Goal: Information Seeking & Learning: Learn about a topic

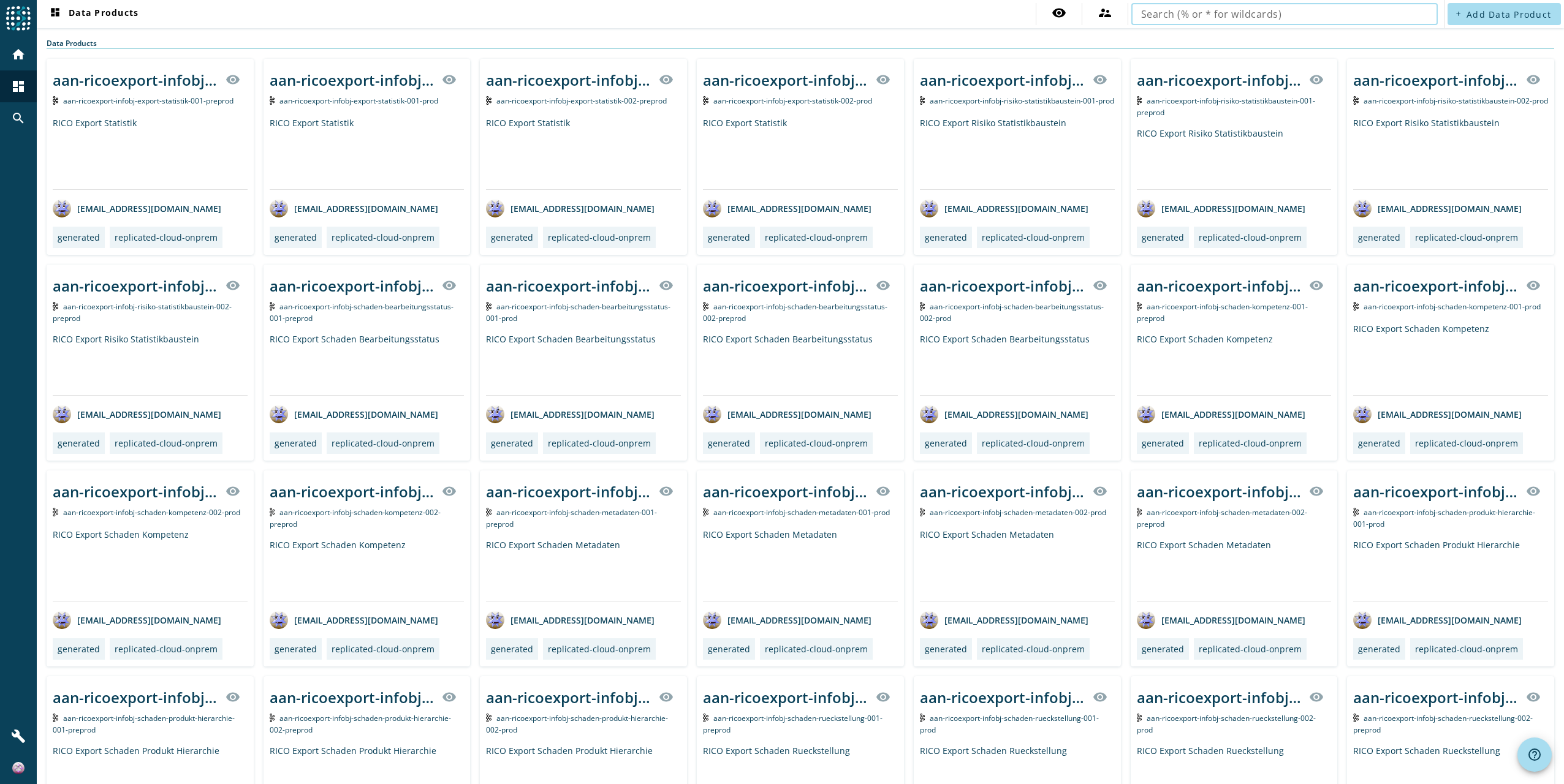
click at [1259, 16] on input "text" at bounding box center [1285, 14] width 287 height 14
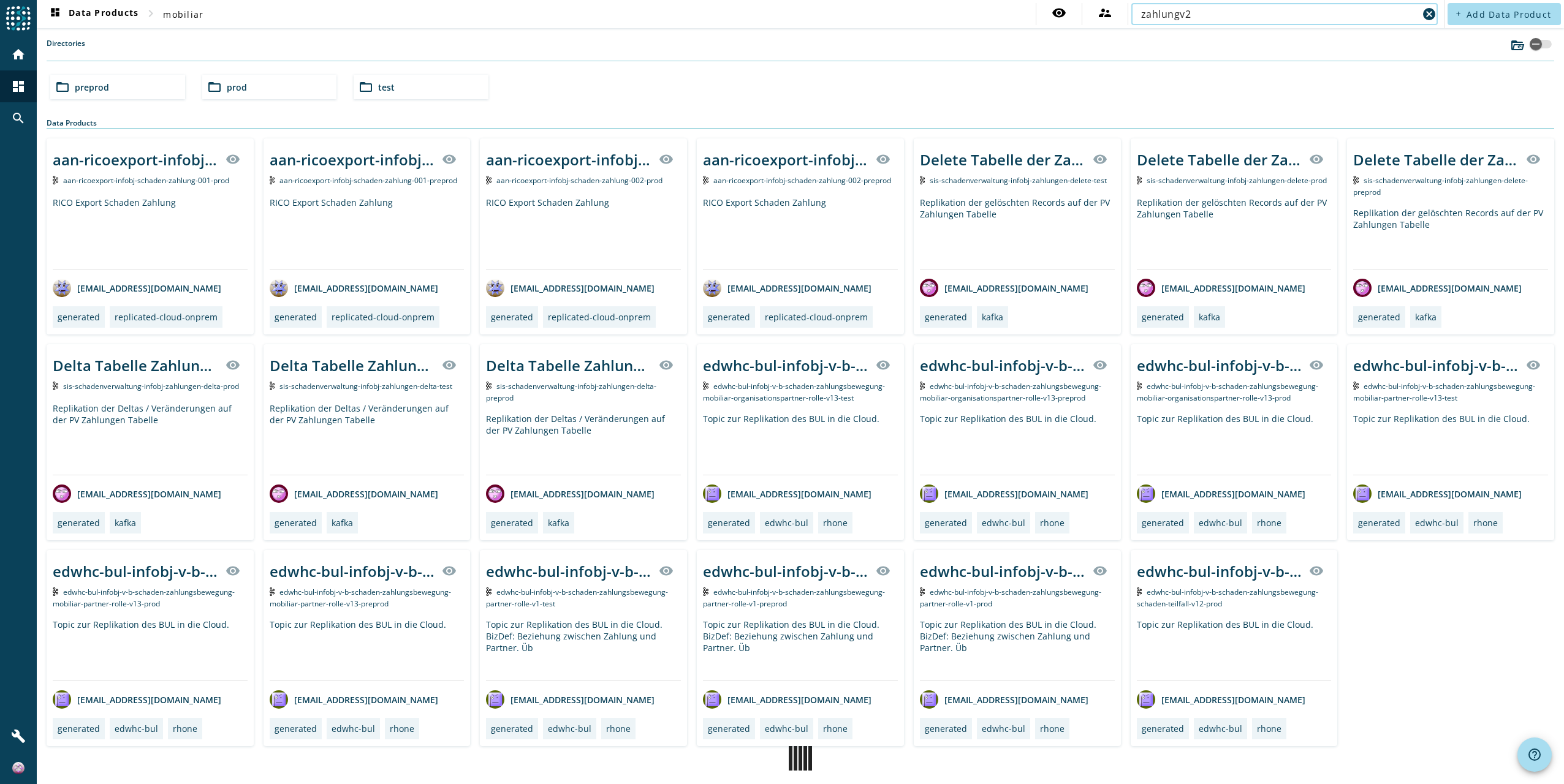
click at [101, 88] on span "preprod" at bounding box center [92, 87] width 34 height 12
click at [191, 16] on span "mobiliar" at bounding box center [183, 14] width 40 height 12
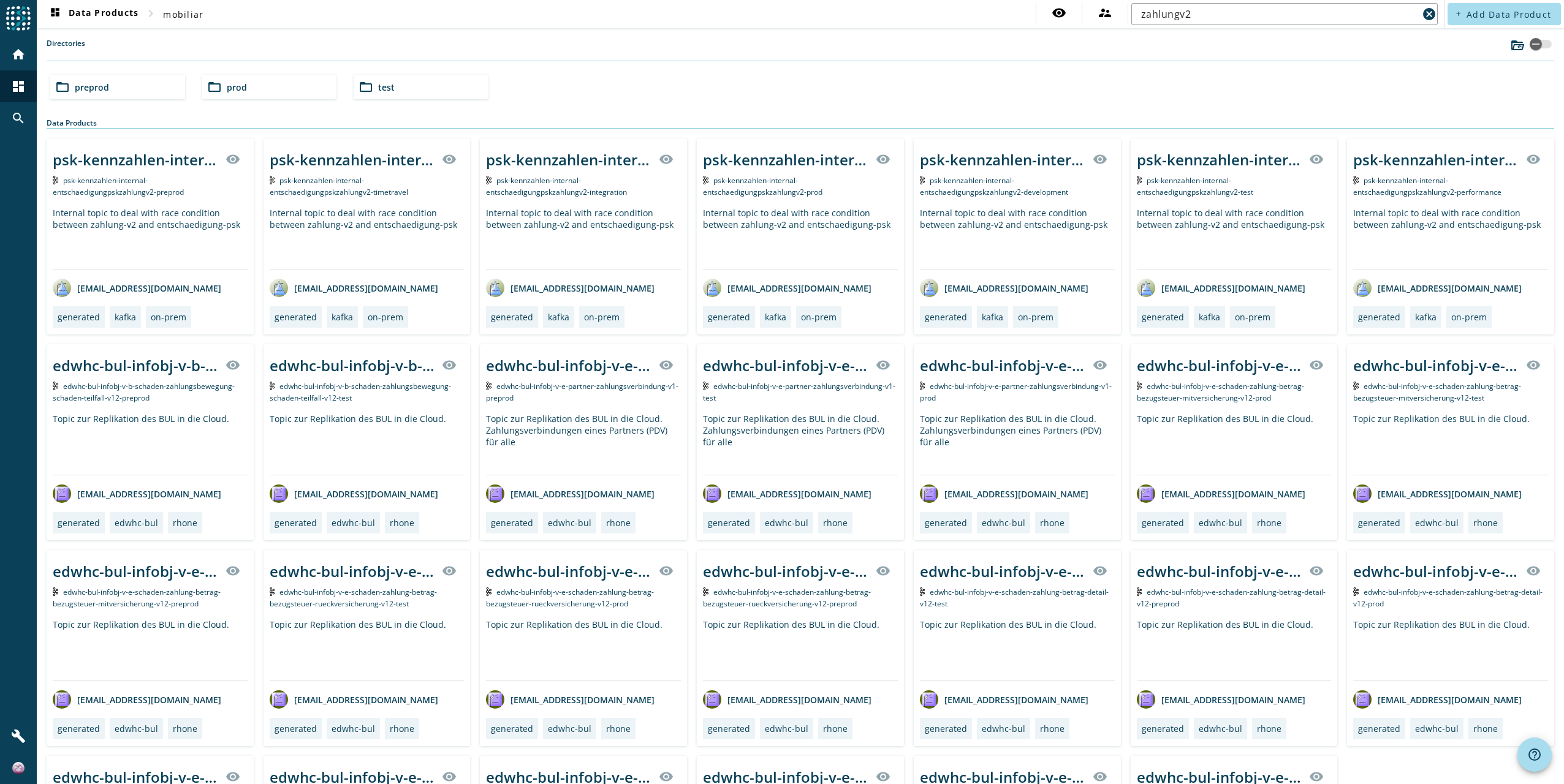
click at [251, 91] on div "folder_open prod" at bounding box center [270, 87] width 135 height 25
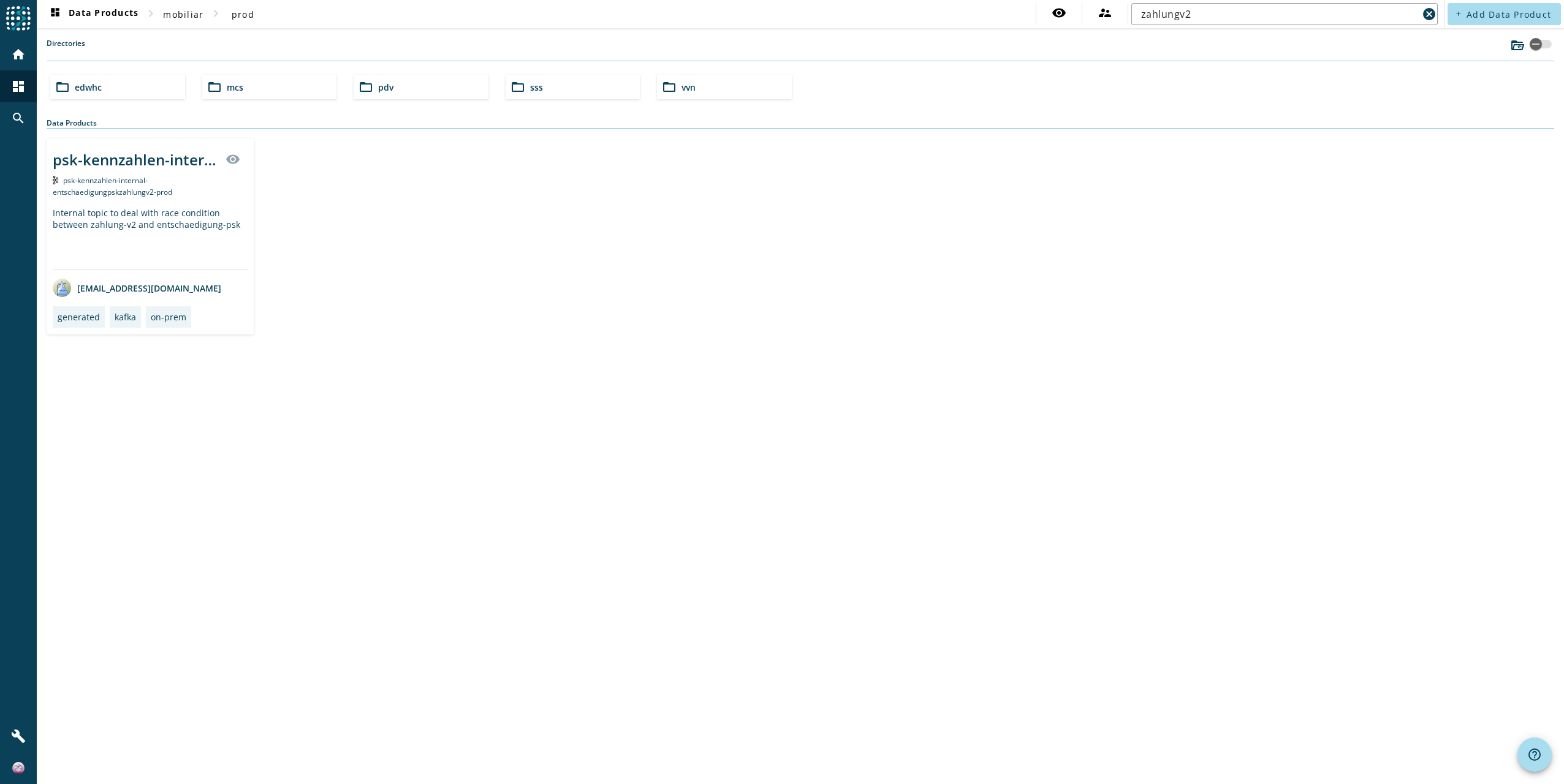
click at [250, 86] on div "folder_open mcs" at bounding box center [270, 87] width 135 height 25
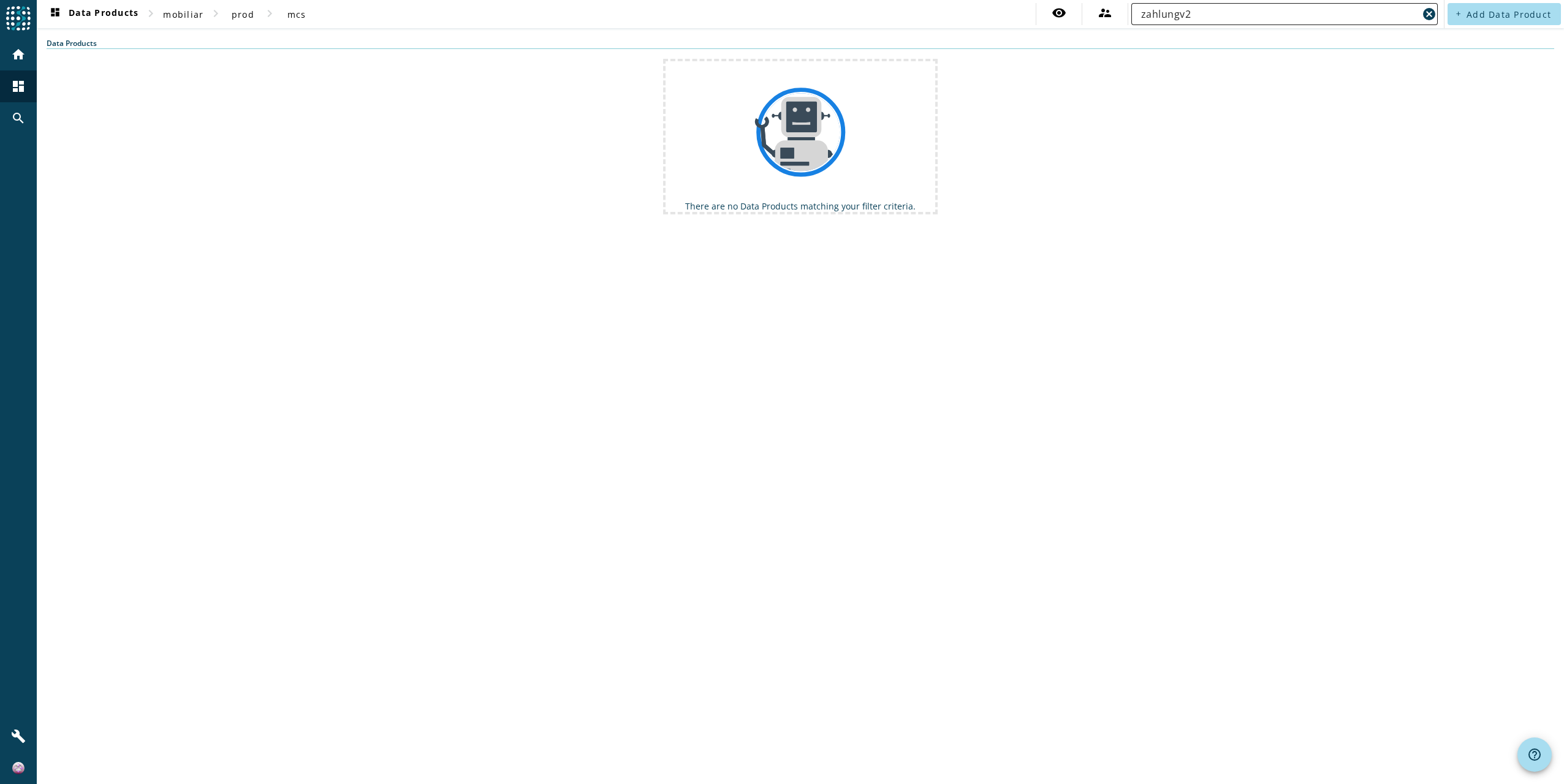
click at [1210, 16] on input "zahlungv2" at bounding box center [1280, 14] width 277 height 14
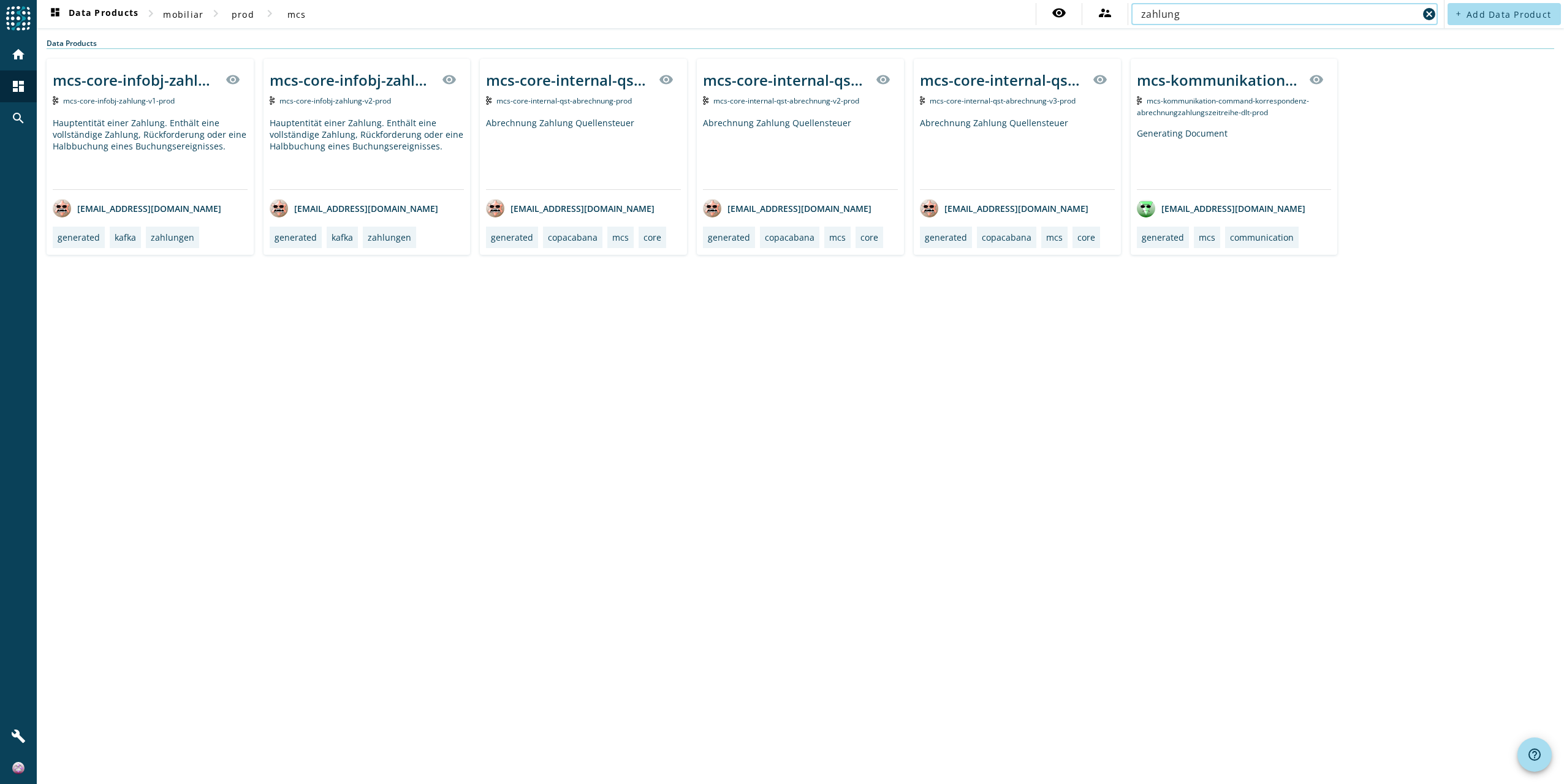
type input "zahlung"
click at [345, 119] on div "Hauptentität einer Zahlung. Enthält eine vollständige Zahlung, Rückforderung od…" at bounding box center [367, 153] width 195 height 72
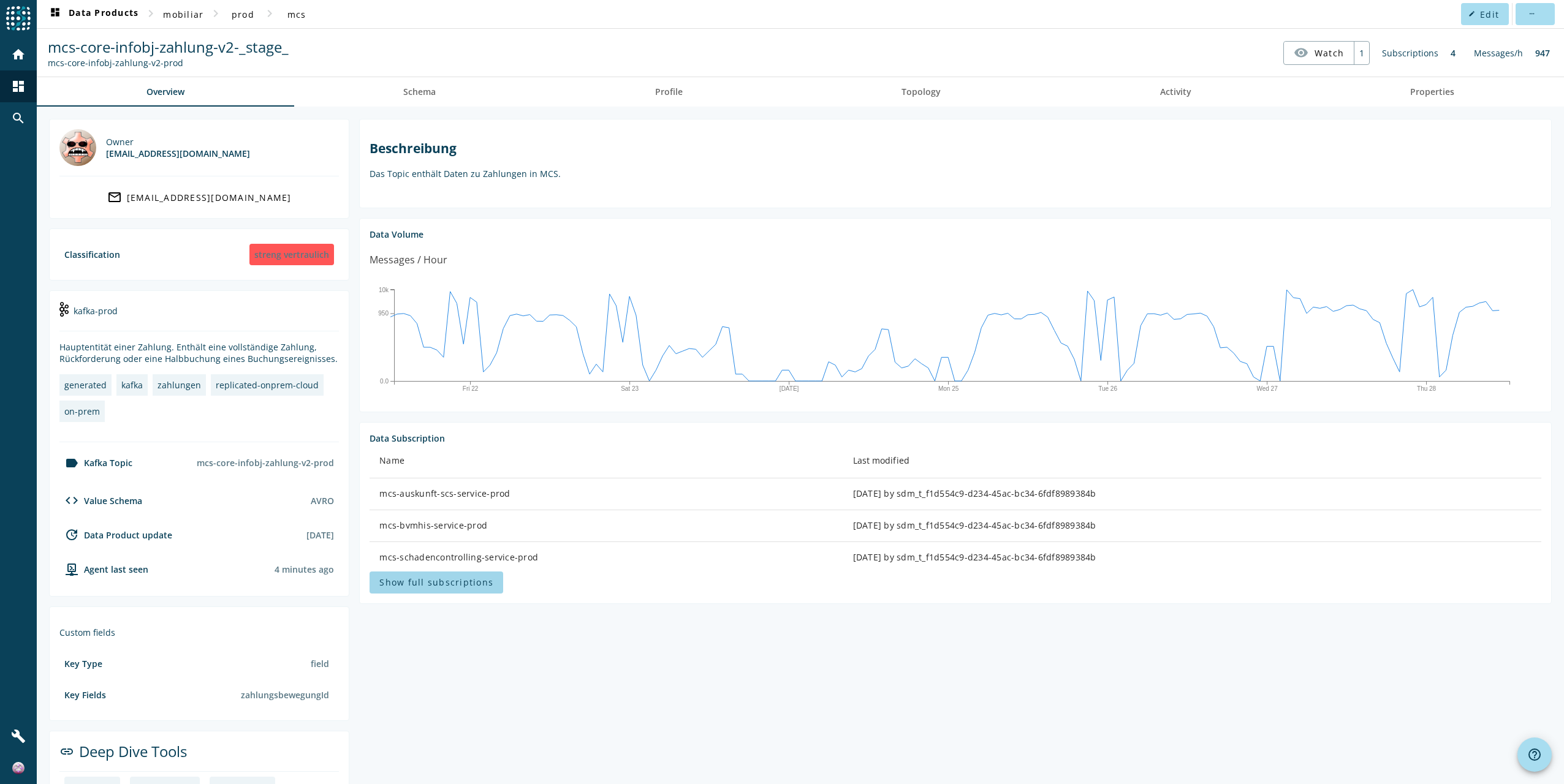
click at [406, 586] on span "Show full subscriptions" at bounding box center [436, 582] width 114 height 12
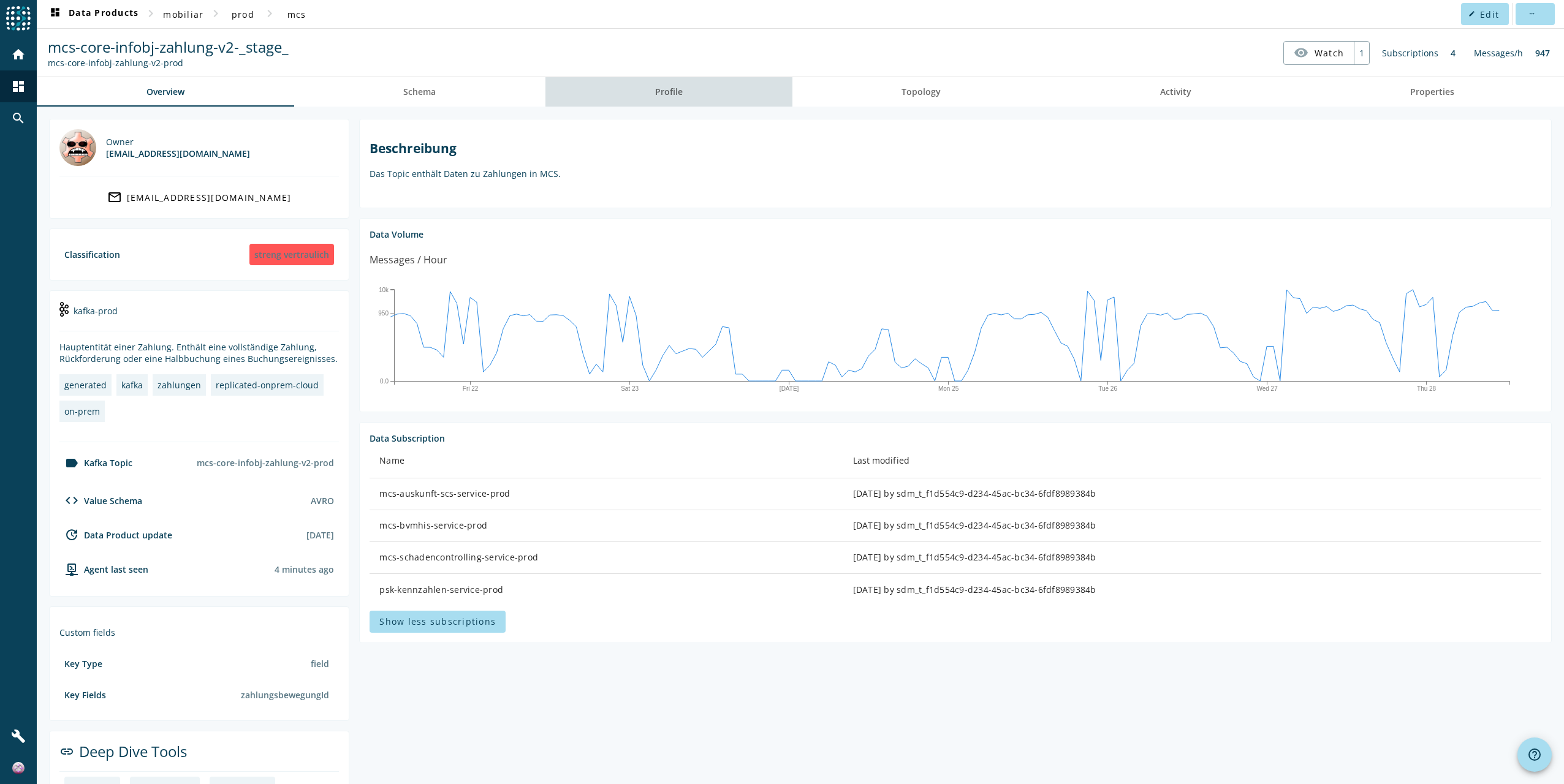
click at [668, 91] on span "Profile" at bounding box center [669, 92] width 27 height 9
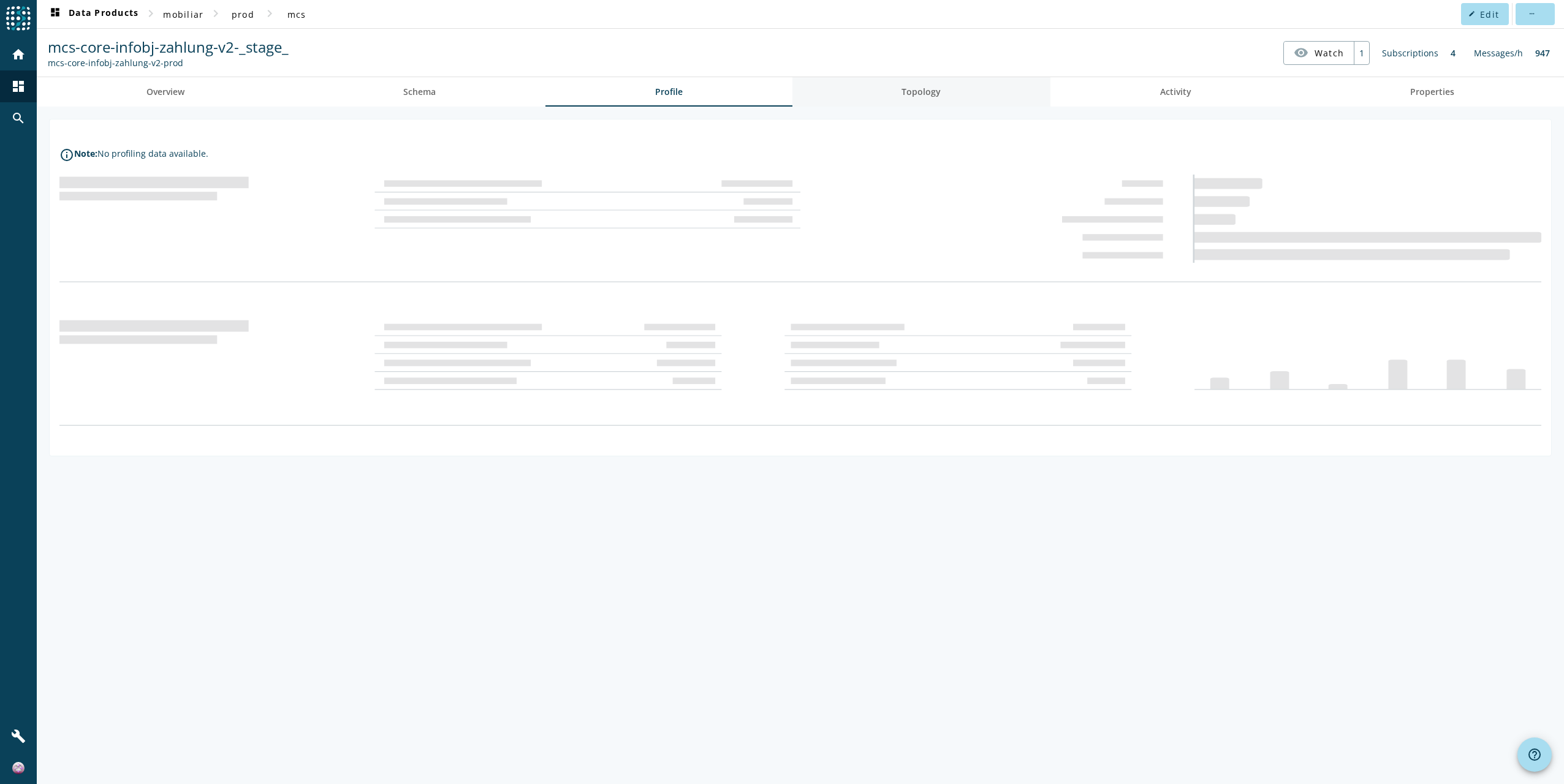
click at [916, 90] on span "Topology" at bounding box center [921, 92] width 39 height 9
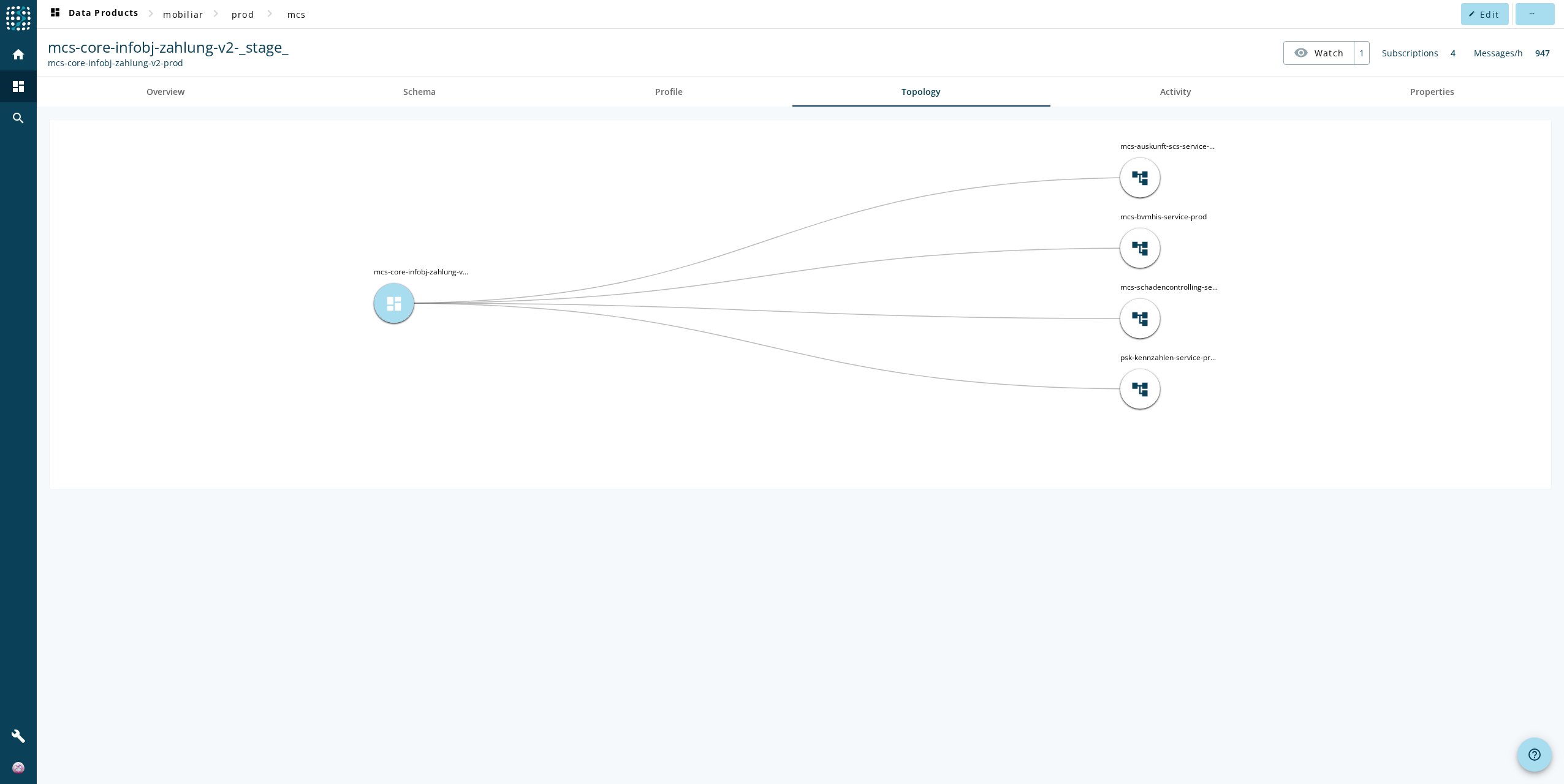
click at [396, 298] on span "dashboard" at bounding box center [394, 303] width 19 height 19
click at [1425, 81] on span "Properties" at bounding box center [1432, 92] width 44 height 29
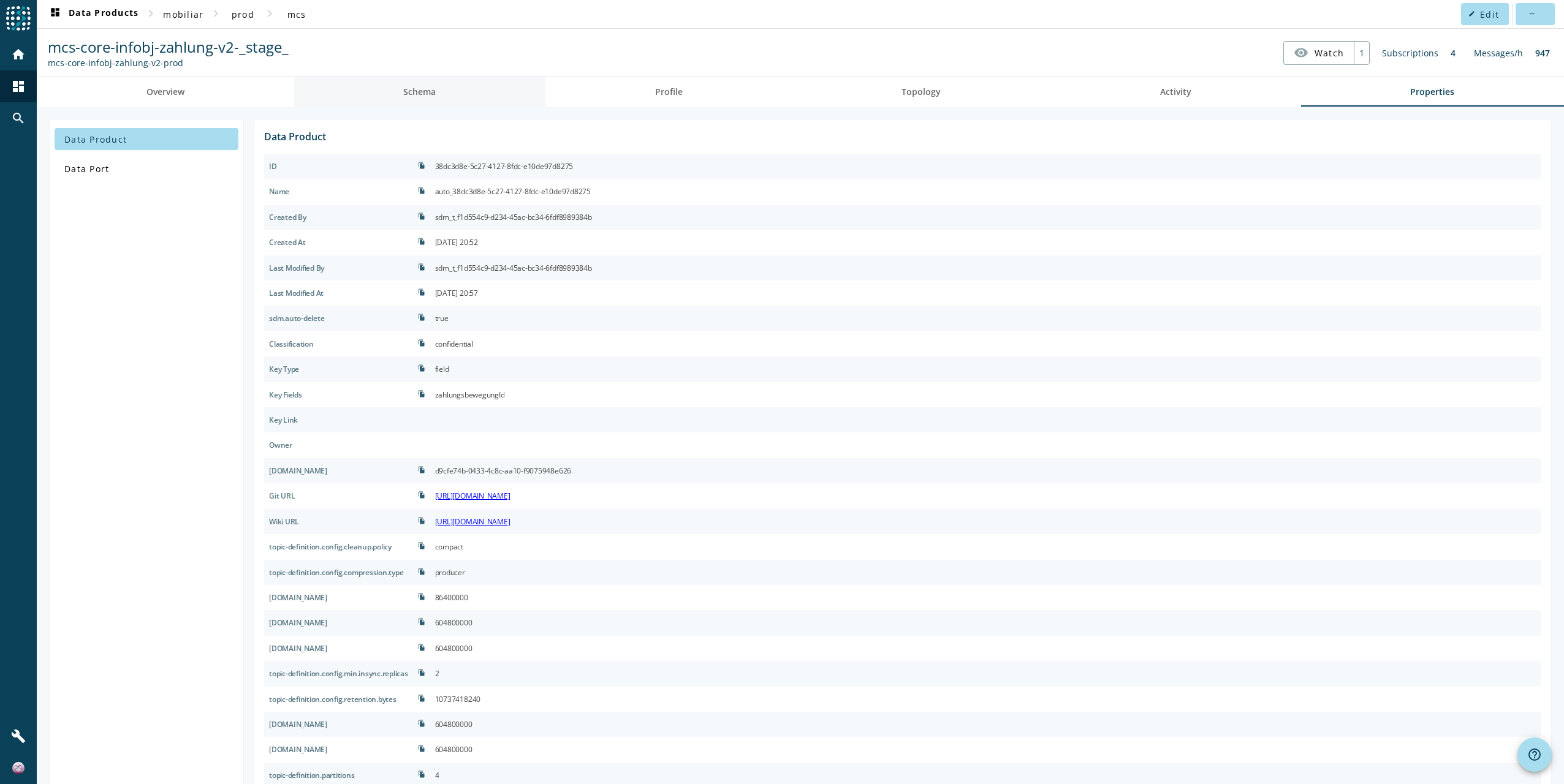
click at [404, 88] on span "Schema" at bounding box center [419, 92] width 32 height 9
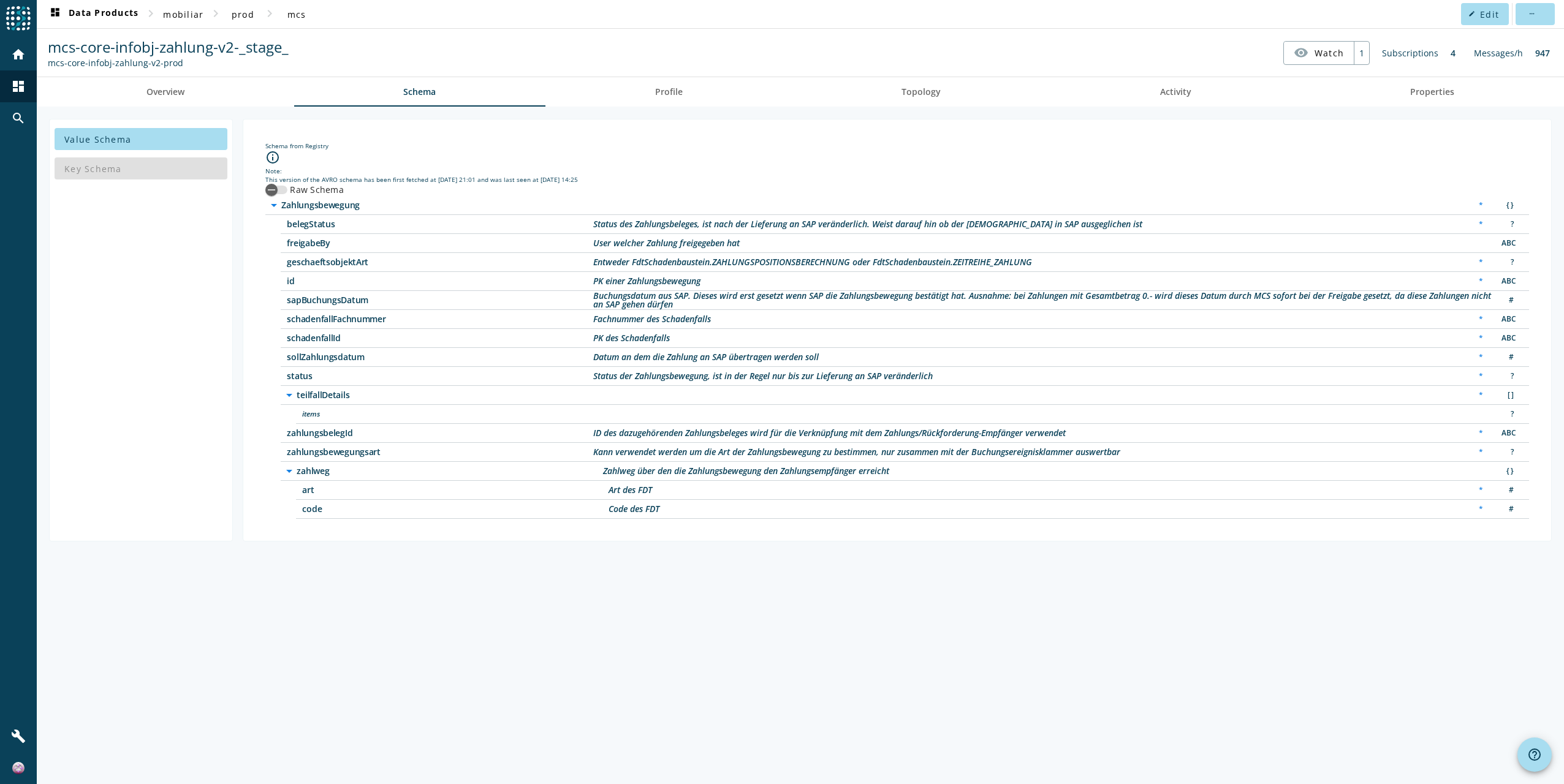
click at [288, 393] on icon "arrow_drop_down" at bounding box center [289, 394] width 14 height 14
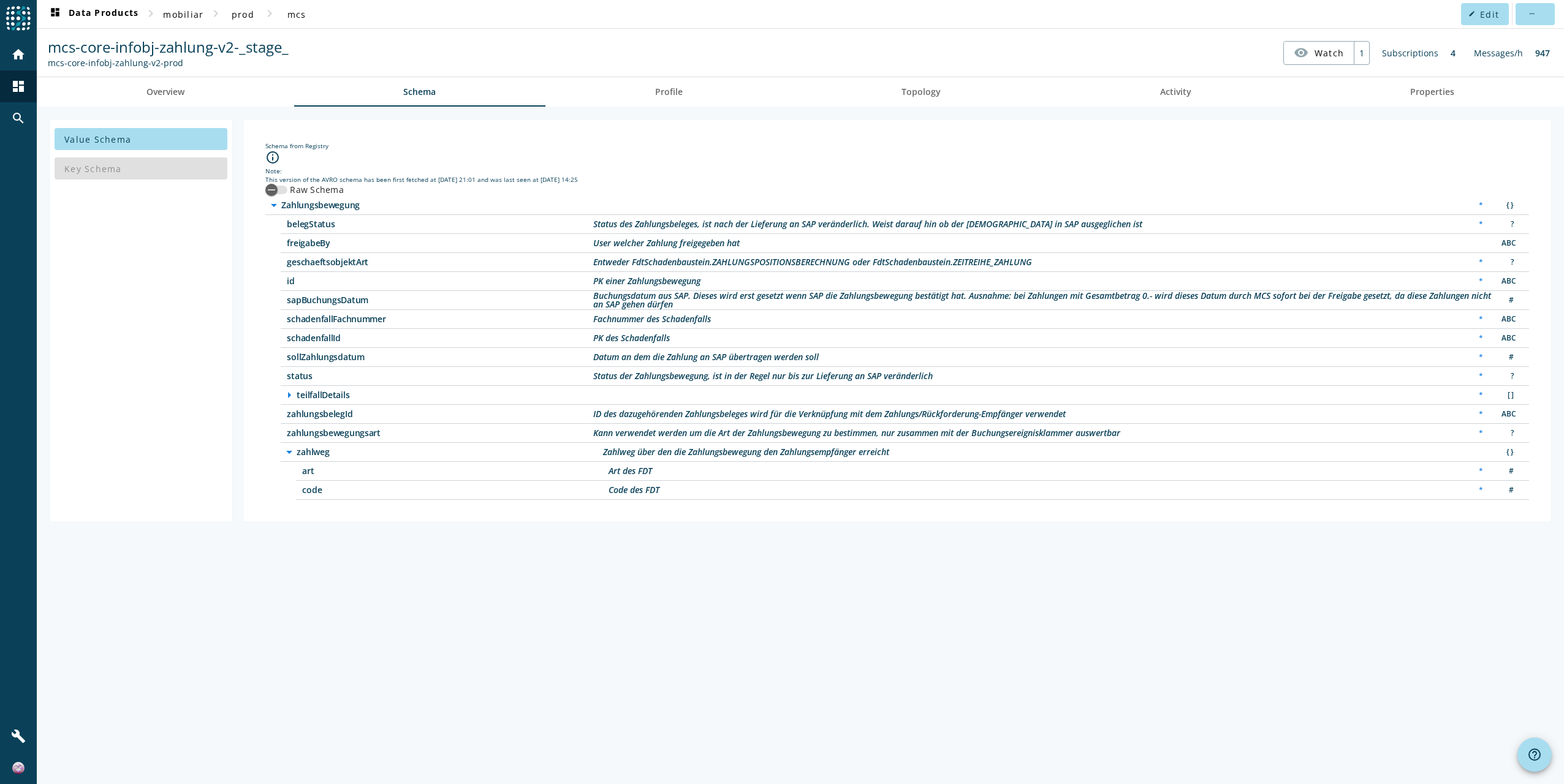
click at [288, 393] on icon "arrow_right" at bounding box center [289, 394] width 14 height 14
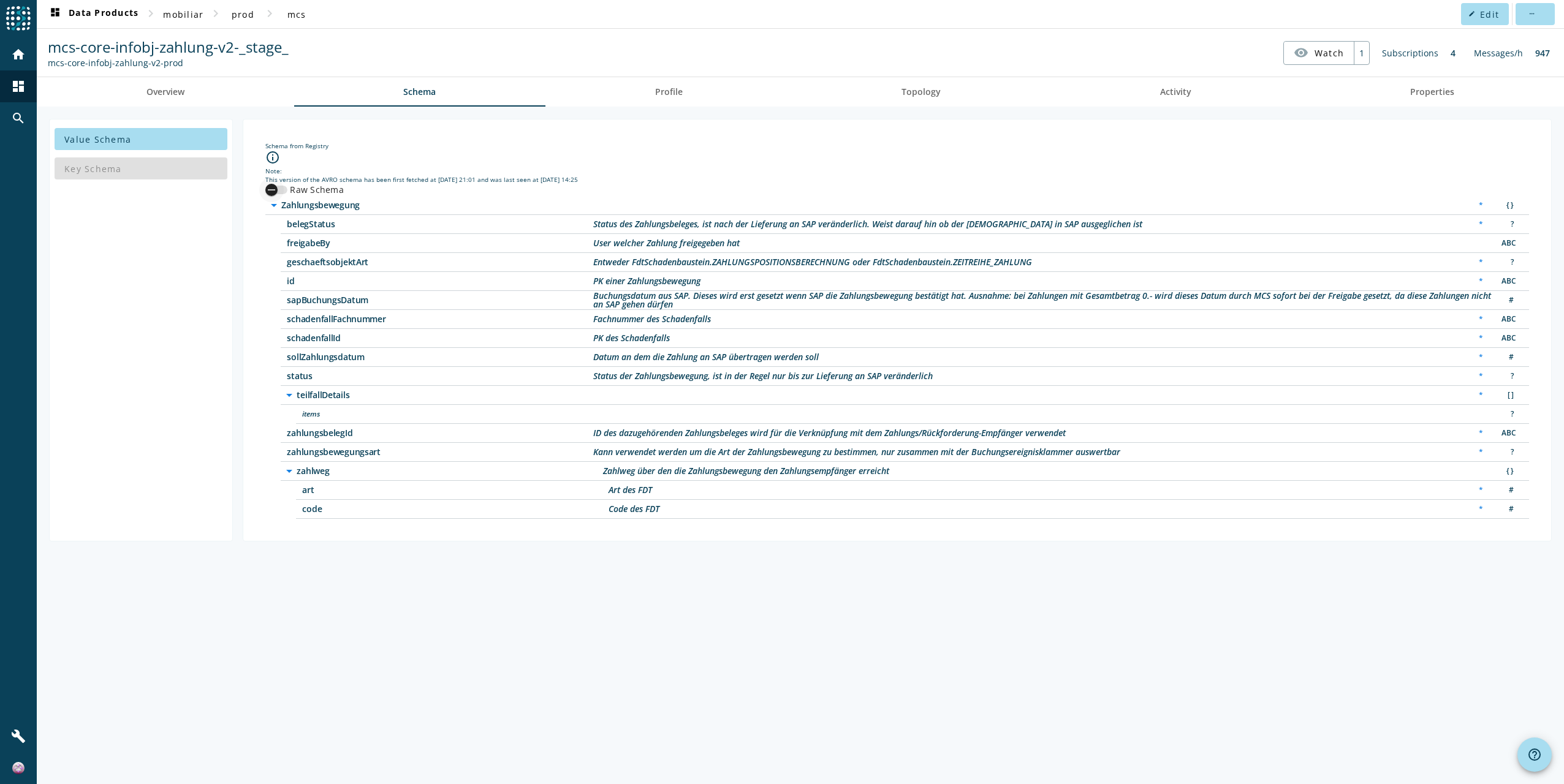
click at [279, 192] on div "button" at bounding box center [272, 190] width 25 height 25
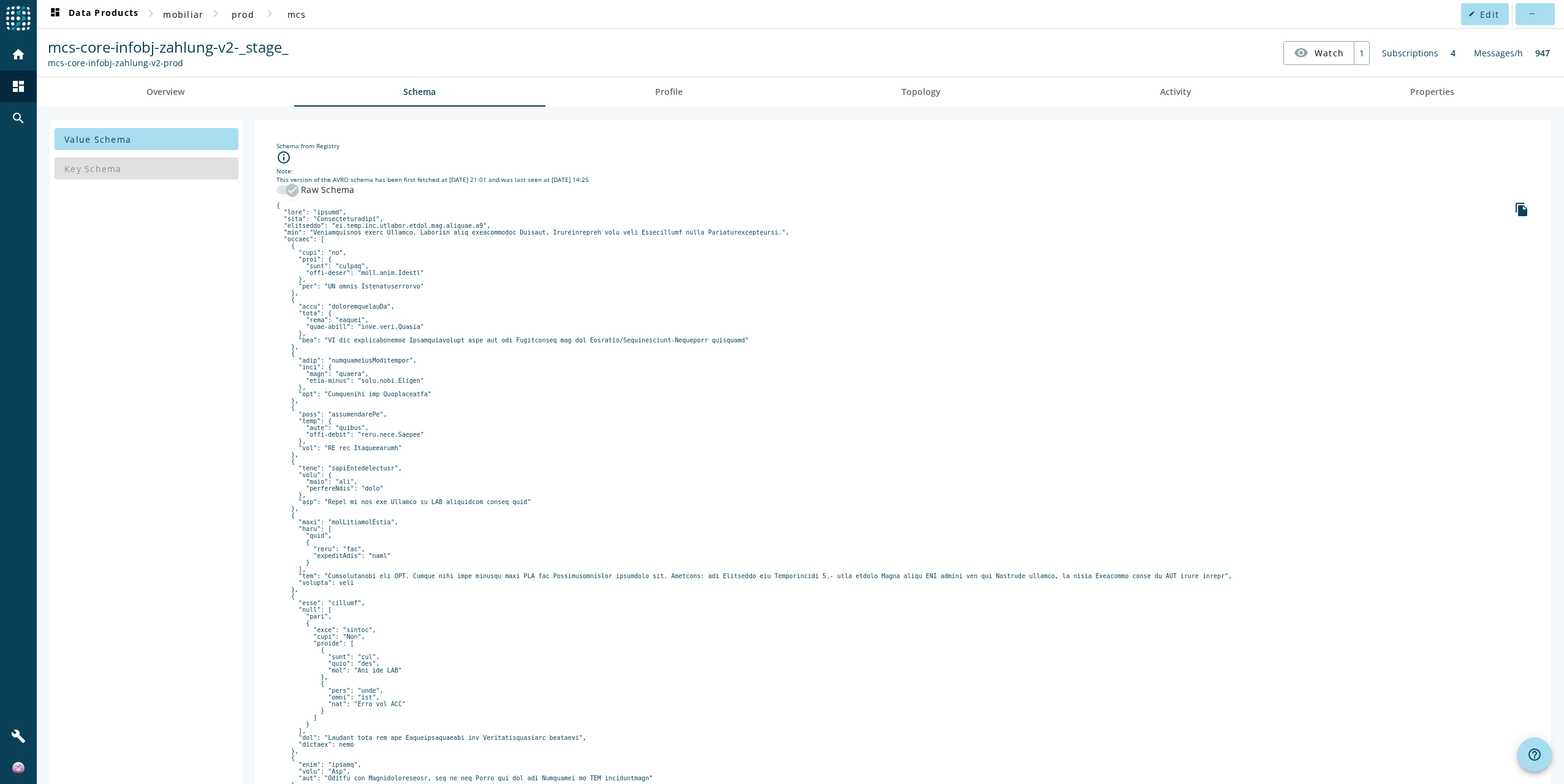
click at [282, 188] on div "button" at bounding box center [292, 190] width 25 height 25
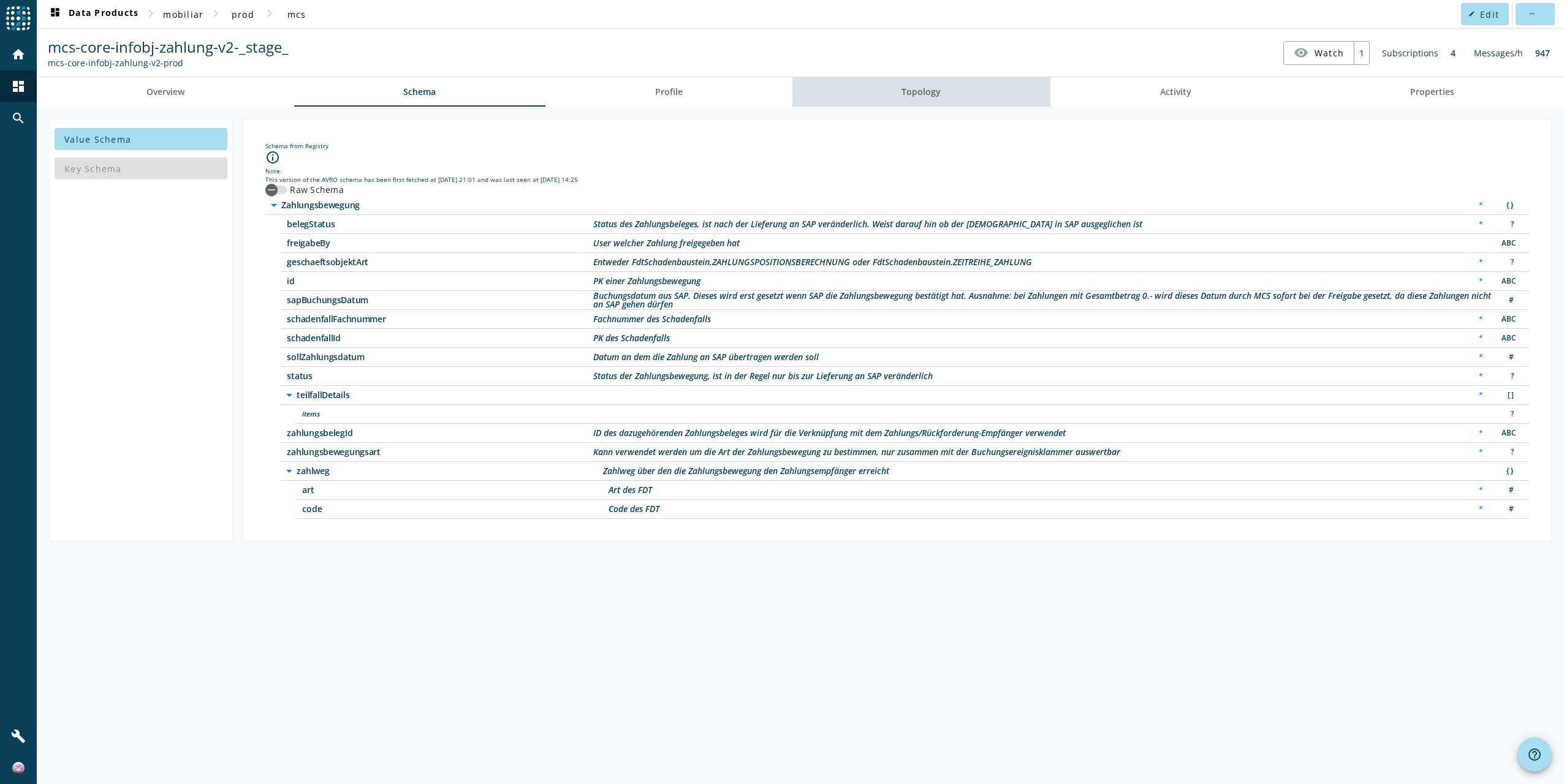
click at [926, 93] on span "Topology" at bounding box center [921, 92] width 39 height 9
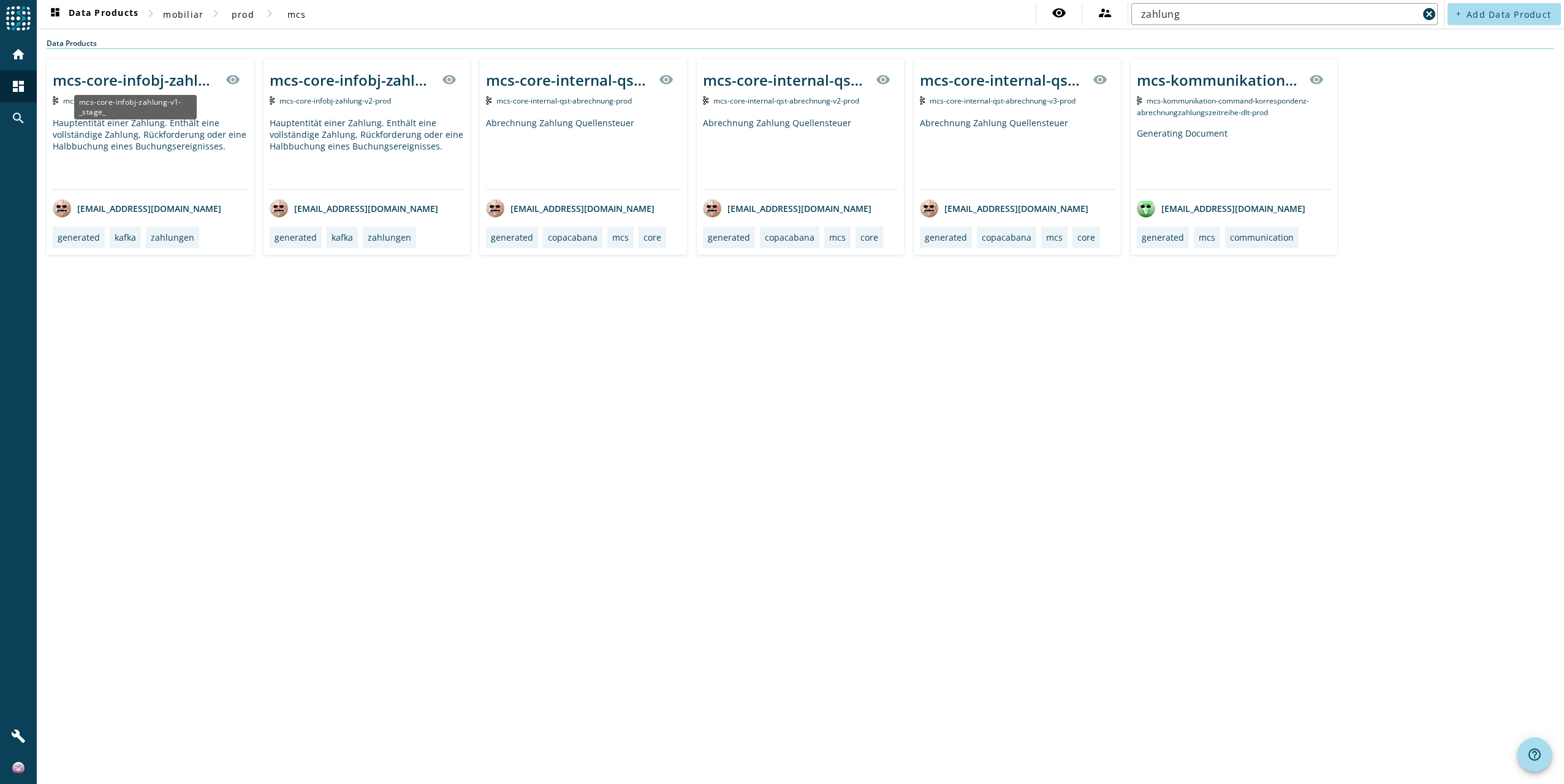
click at [137, 82] on div "mcs-core-infobj-zahlung-v1-_stage_" at bounding box center [135, 80] width 165 height 20
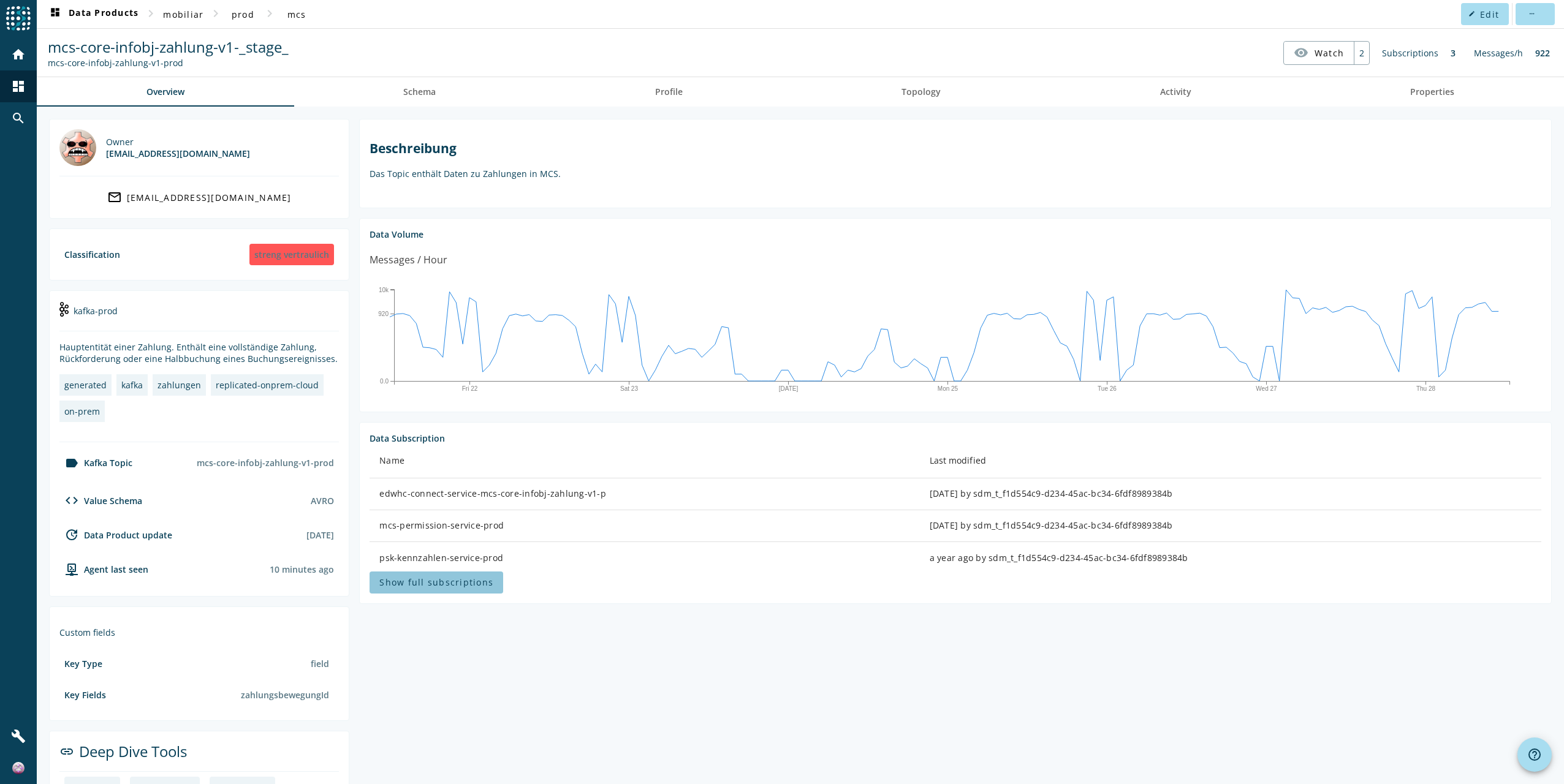
click at [460, 583] on span "Show full subscriptions" at bounding box center [436, 582] width 114 height 12
click at [177, 9] on span "mobiliar" at bounding box center [183, 14] width 40 height 12
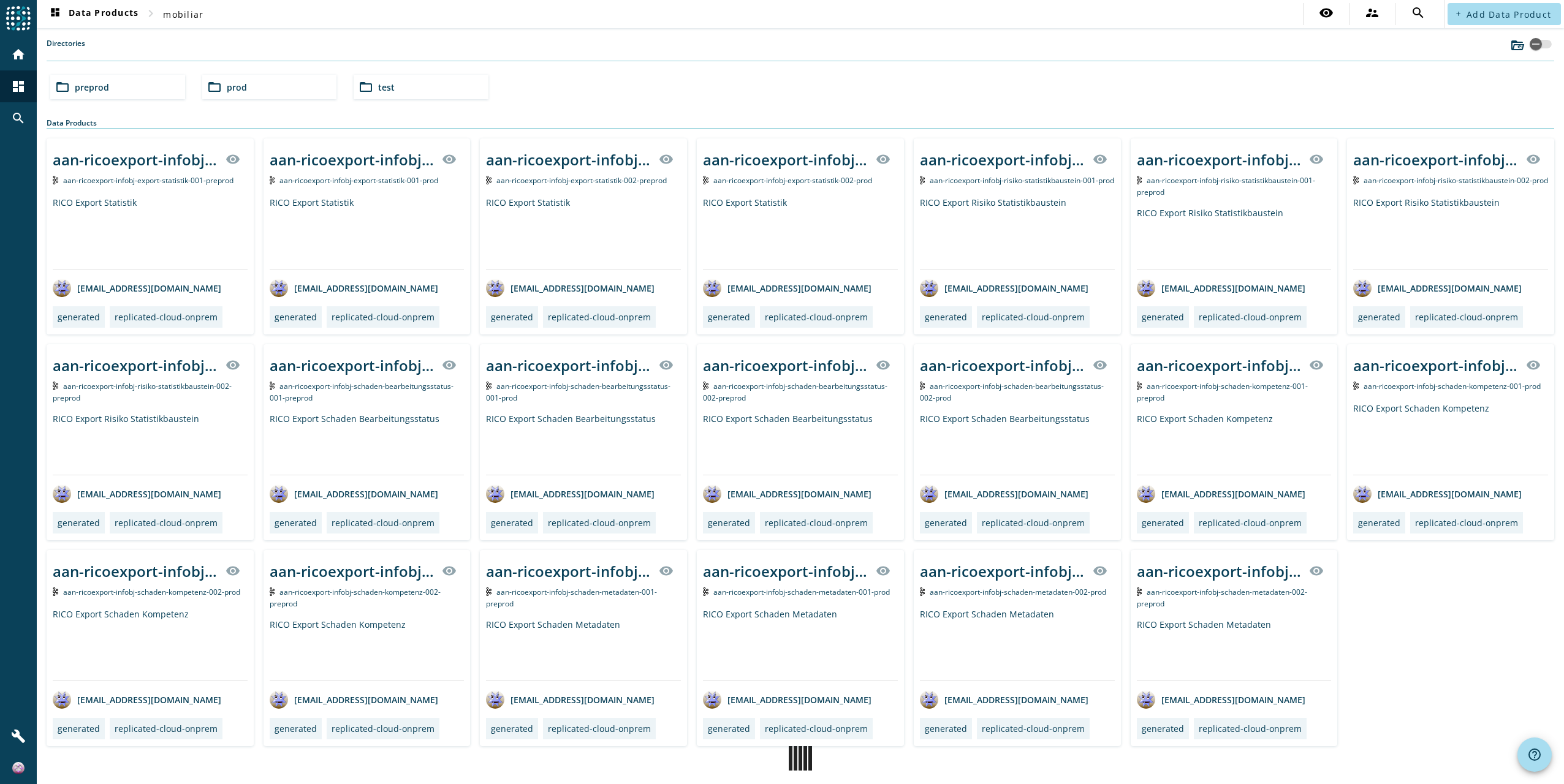
click at [116, 86] on div "folder_open preprod" at bounding box center [117, 87] width 135 height 25
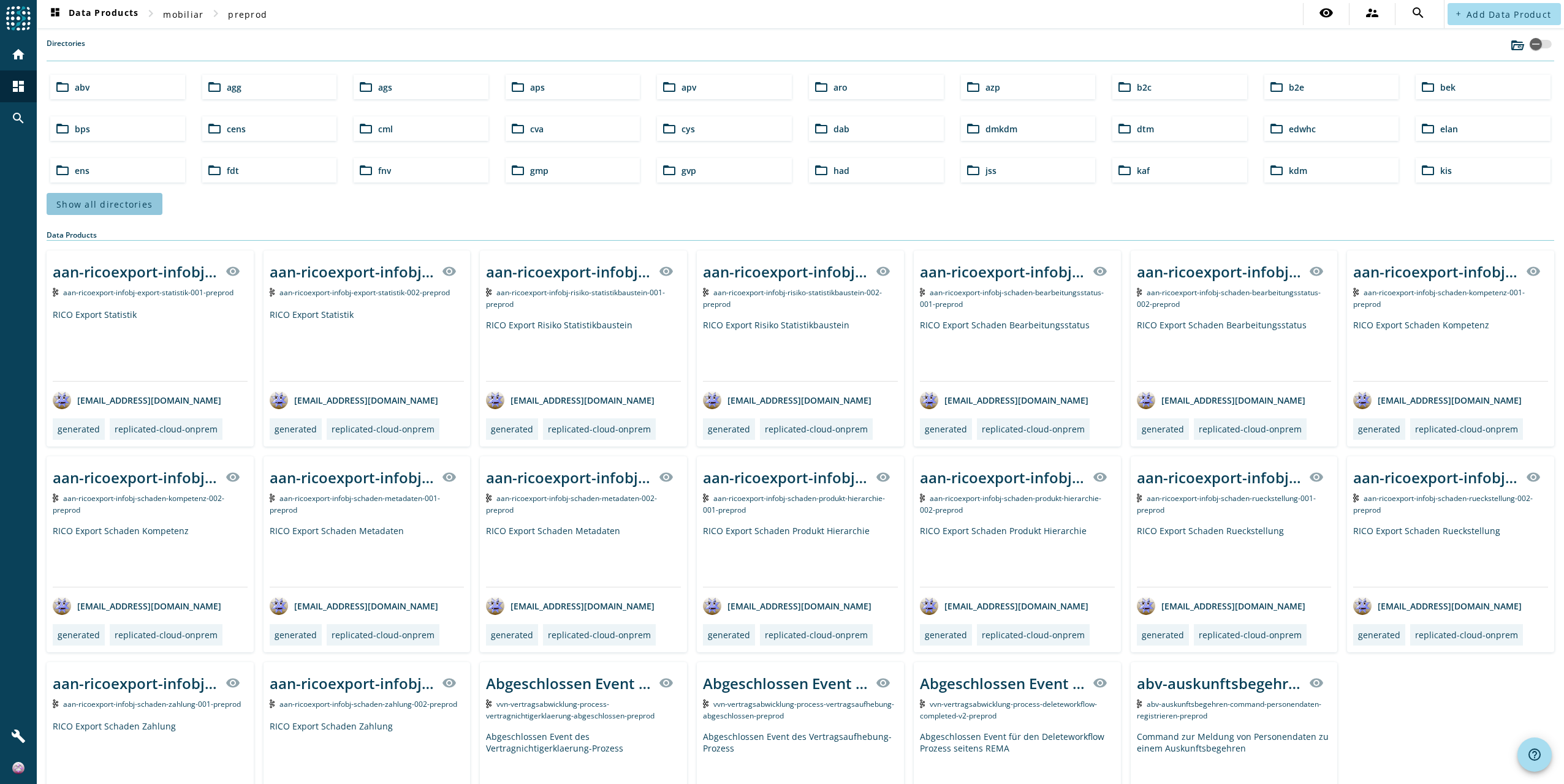
click at [108, 199] on span "Show all directories" at bounding box center [104, 204] width 96 height 12
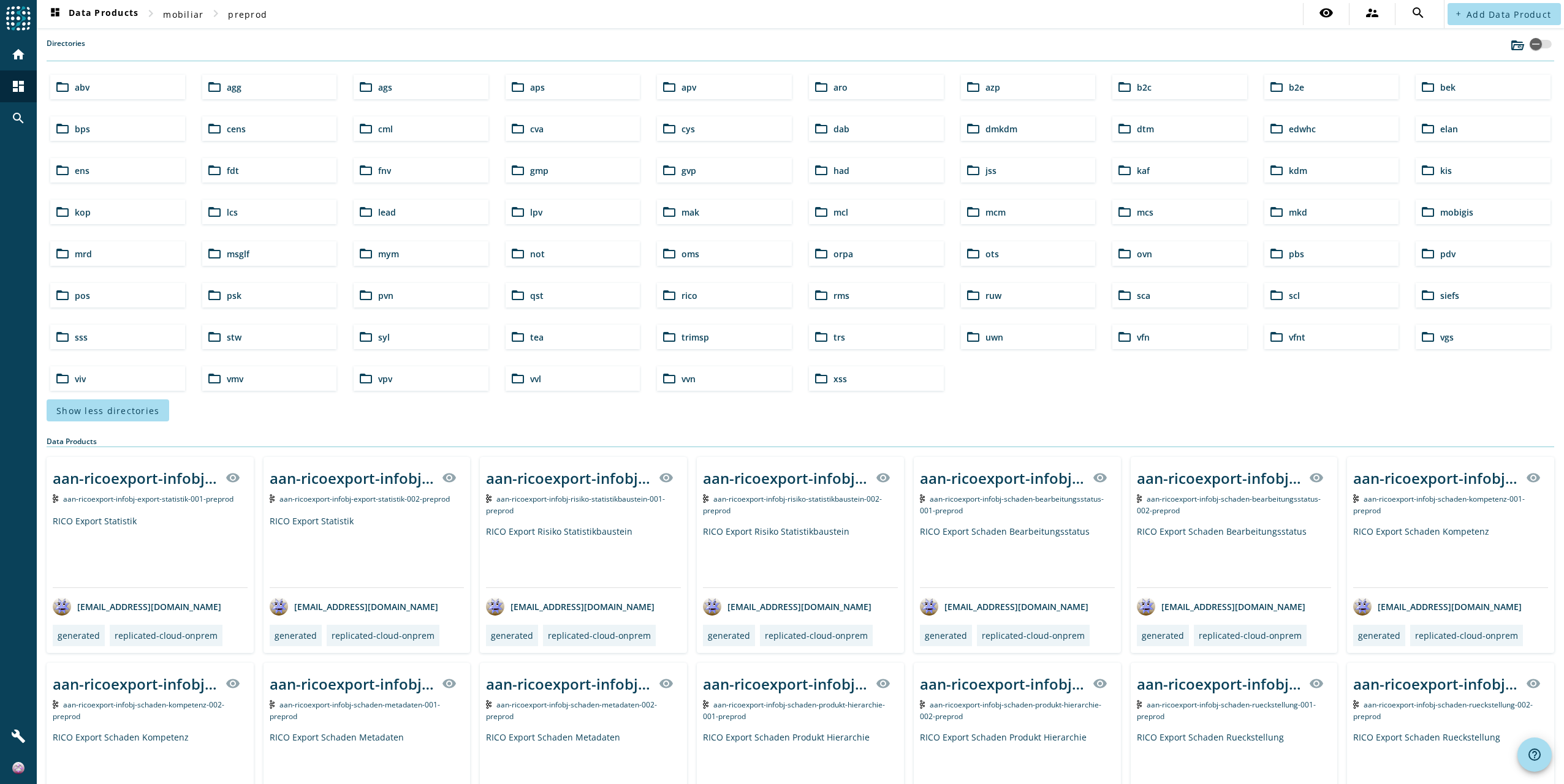
click at [1166, 203] on div "folder_open mcs" at bounding box center [1180, 212] width 135 height 25
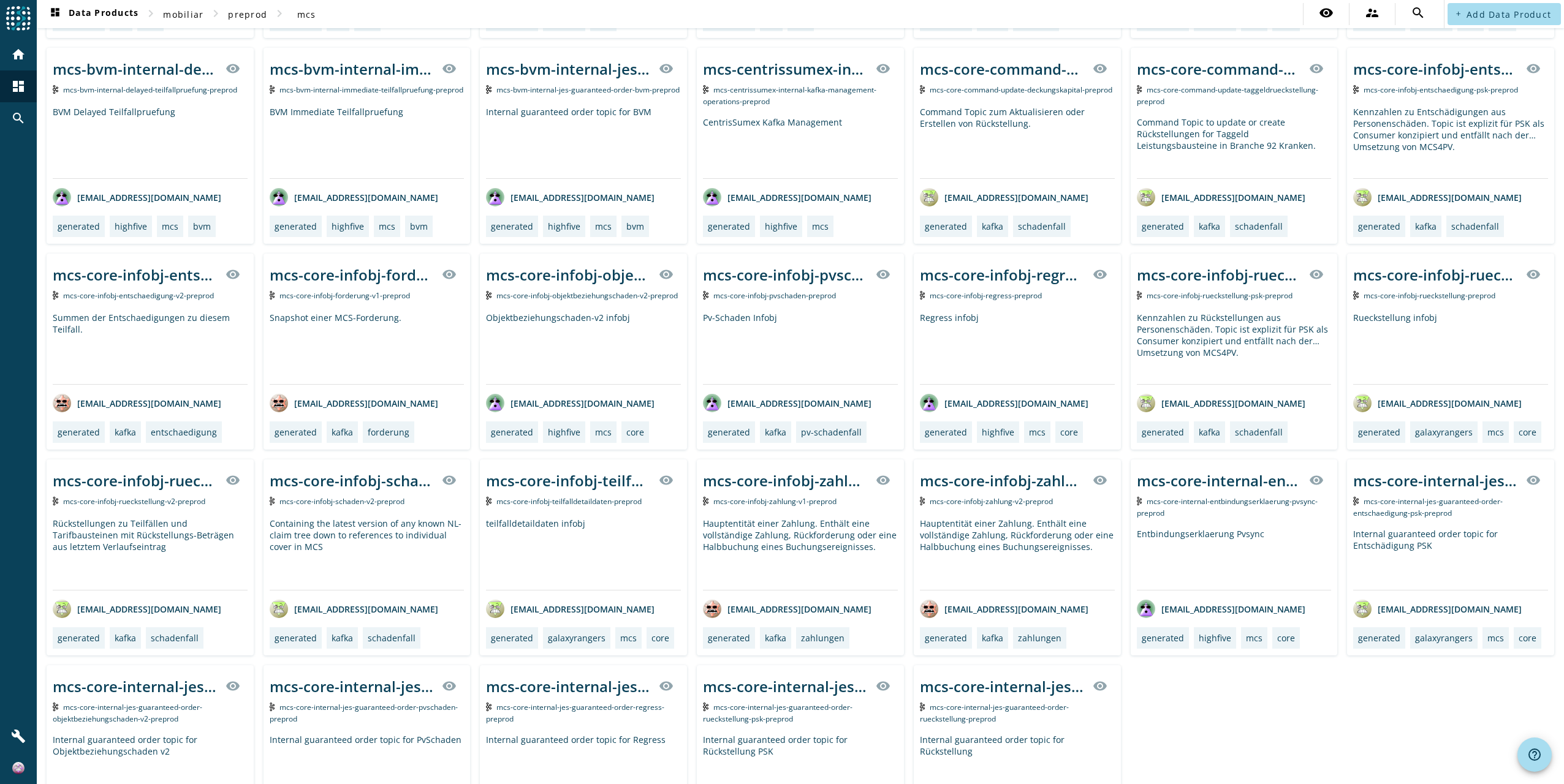
scroll to position [490, 0]
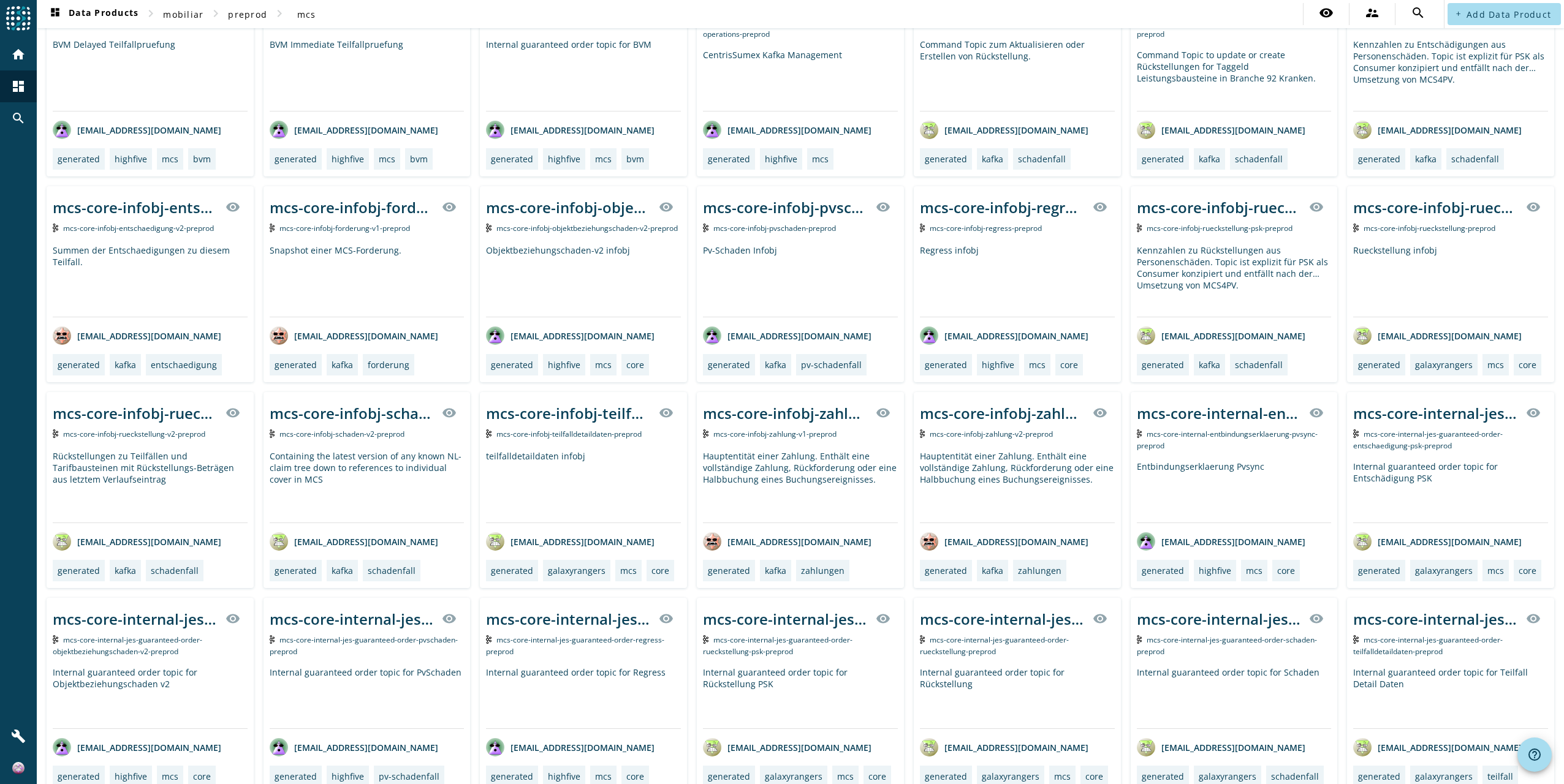
click at [1001, 433] on span "mcs-core-infobj-zahlung-v2-preprod" at bounding box center [992, 433] width 124 height 10
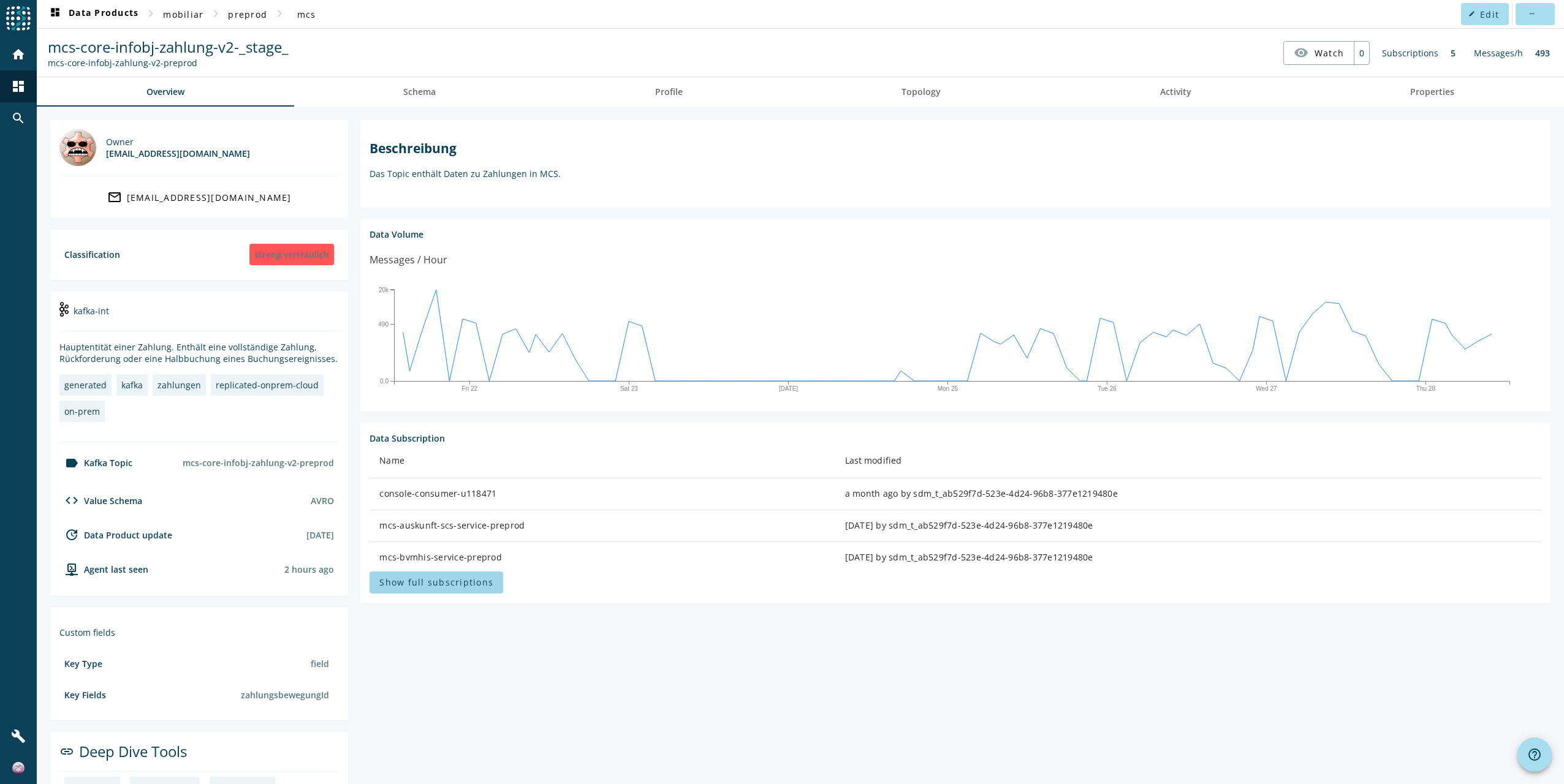
click at [449, 590] on span at bounding box center [436, 582] width 134 height 29
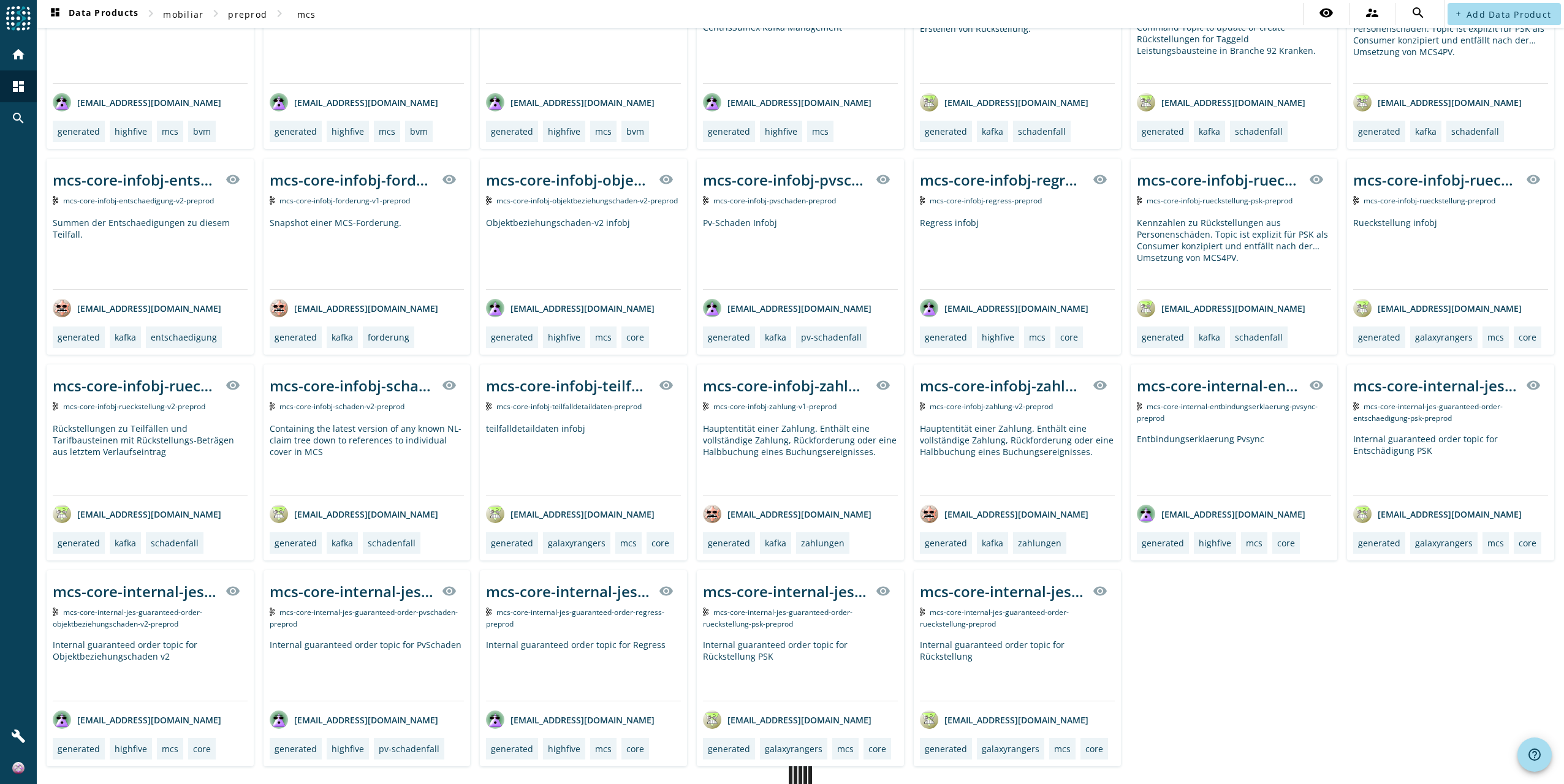
scroll to position [534, 0]
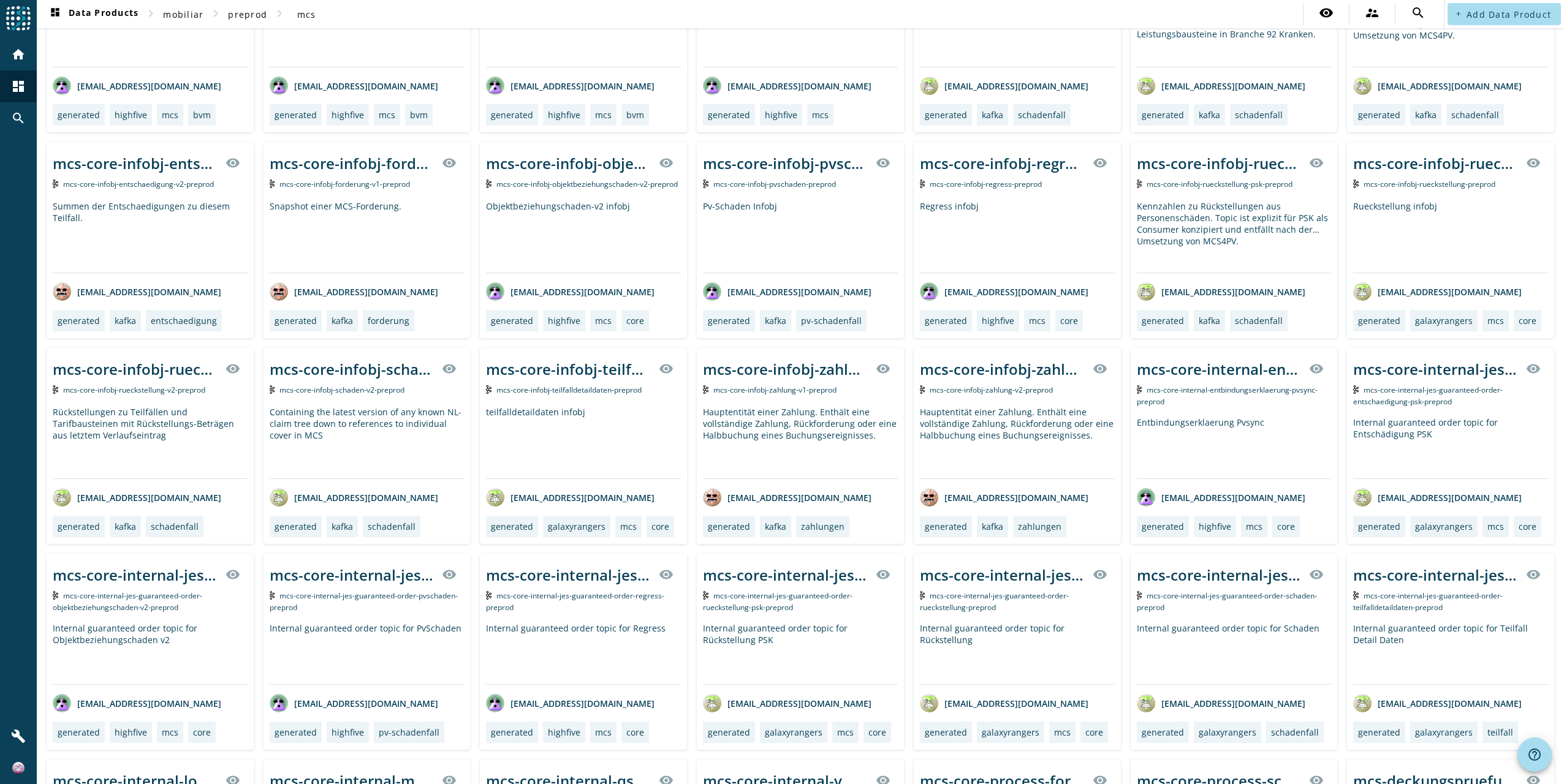
click at [808, 379] on div "mcs-core-infobj-zahlung-v1-_stage_ visibility" at bounding box center [800, 368] width 195 height 29
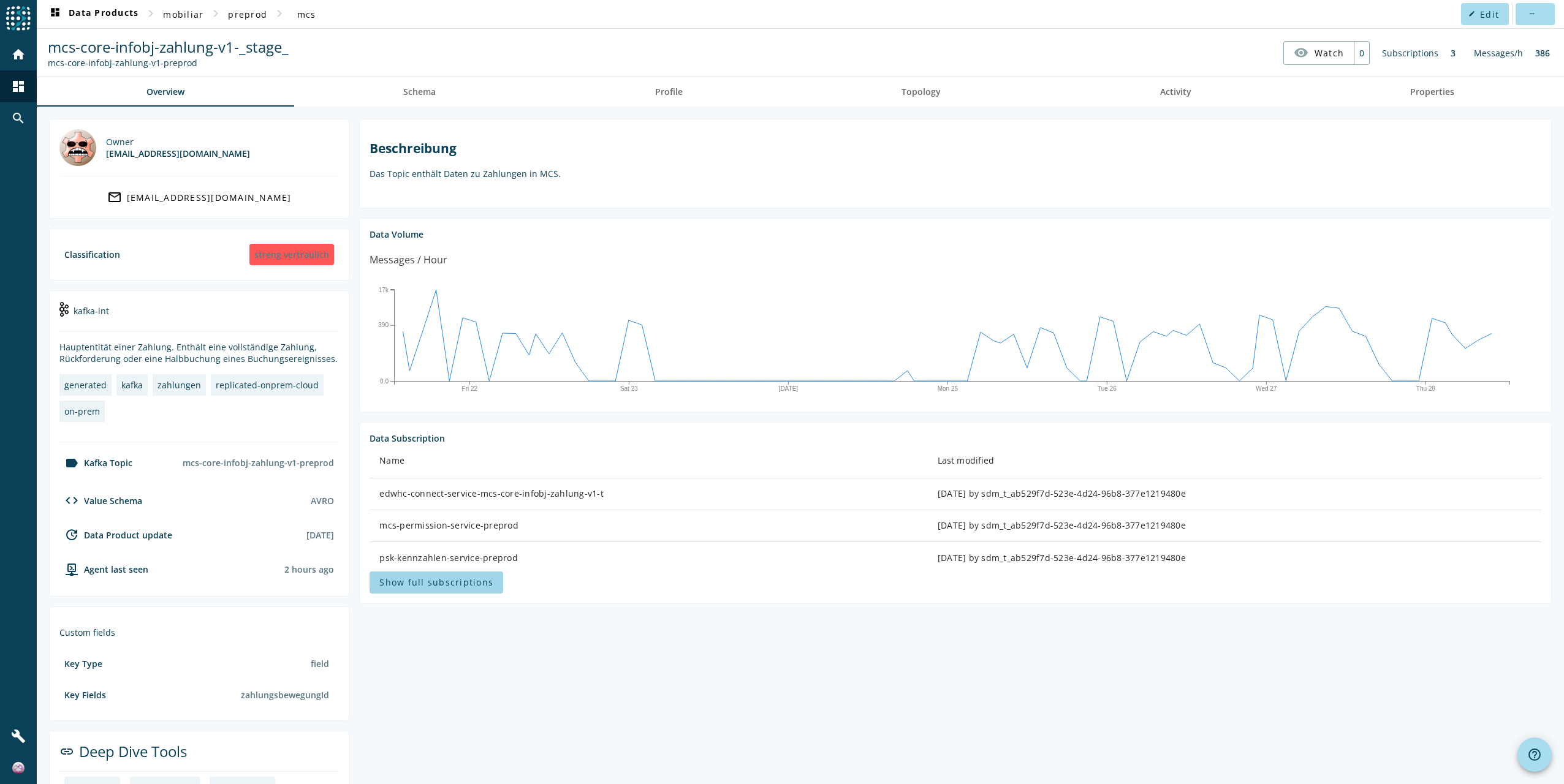
click at [443, 586] on span "Show full subscriptions" at bounding box center [436, 582] width 114 height 12
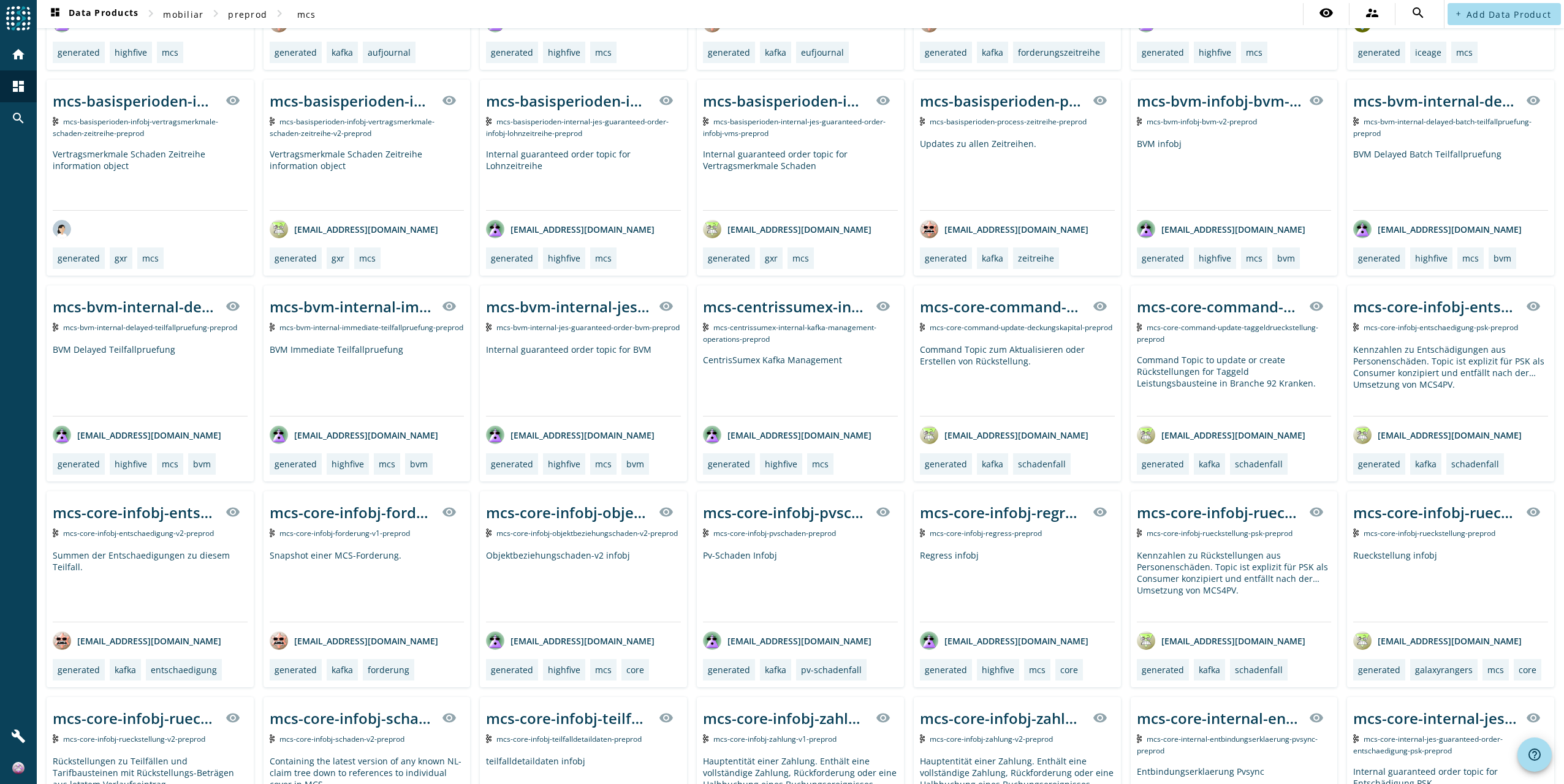
scroll to position [307, 0]
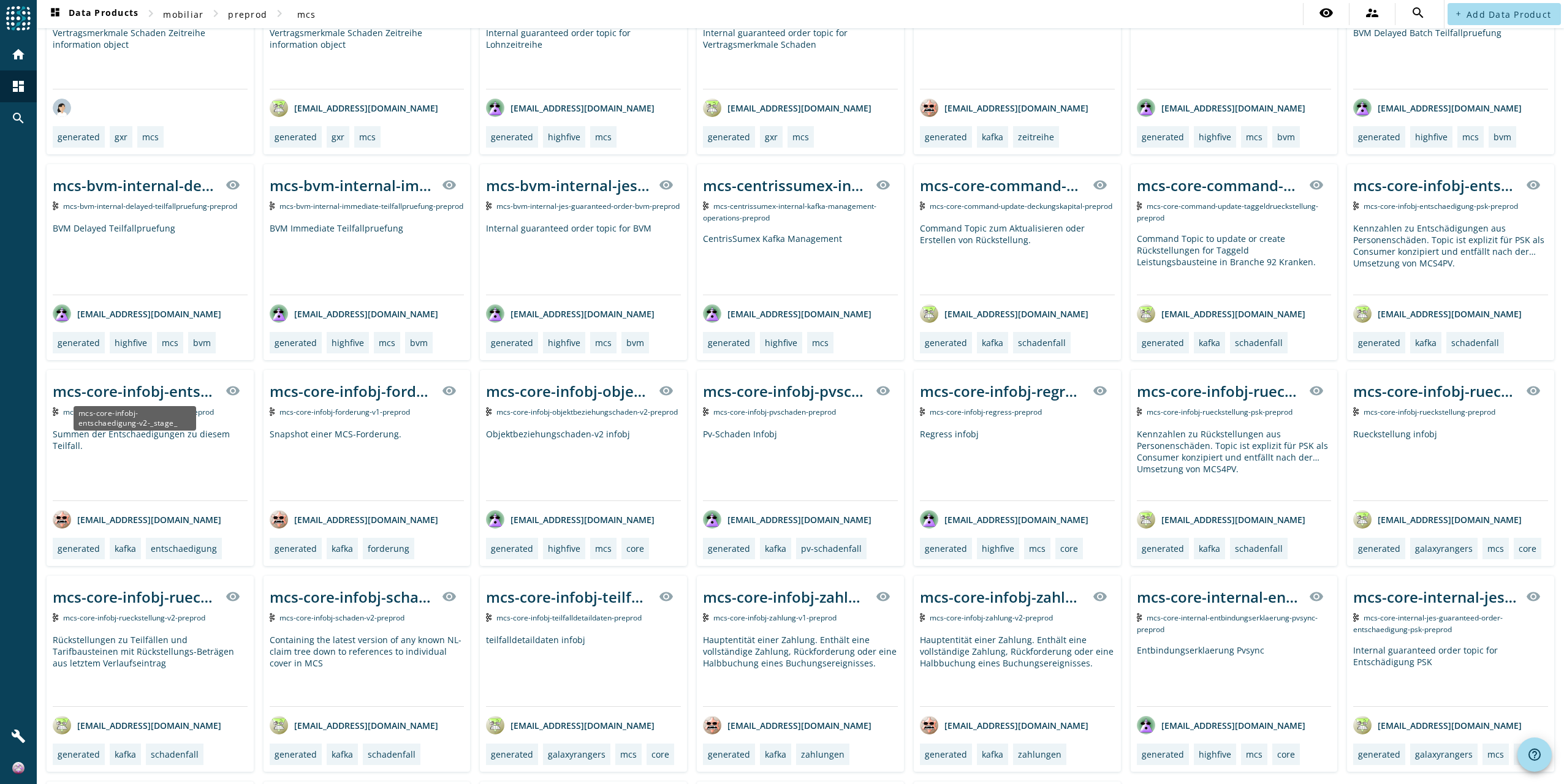
click at [137, 394] on div "mcs-core-infobj-entschaedigung-v2-_stage_" at bounding box center [135, 391] width 165 height 20
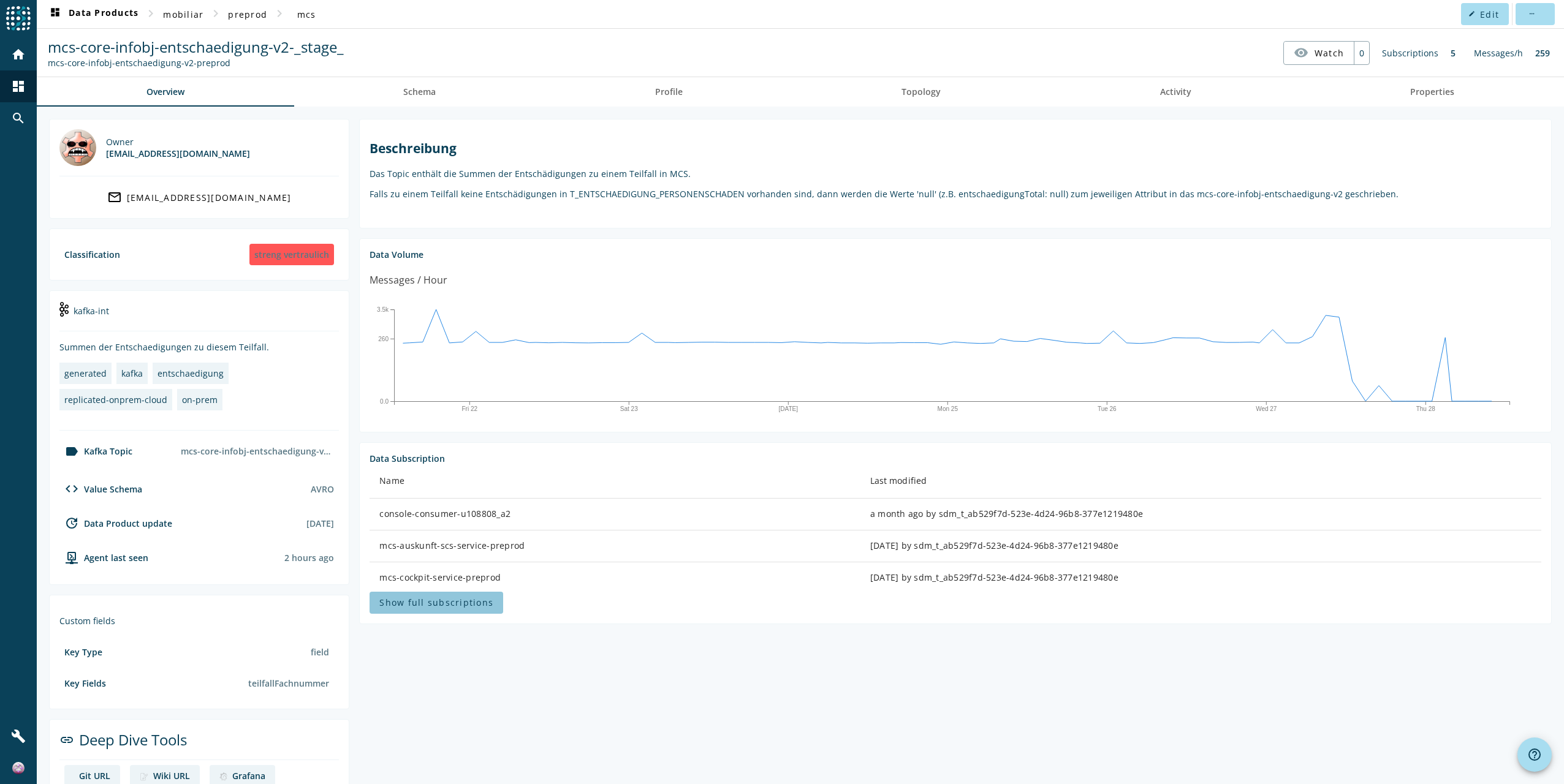
click at [443, 595] on span at bounding box center [436, 602] width 134 height 29
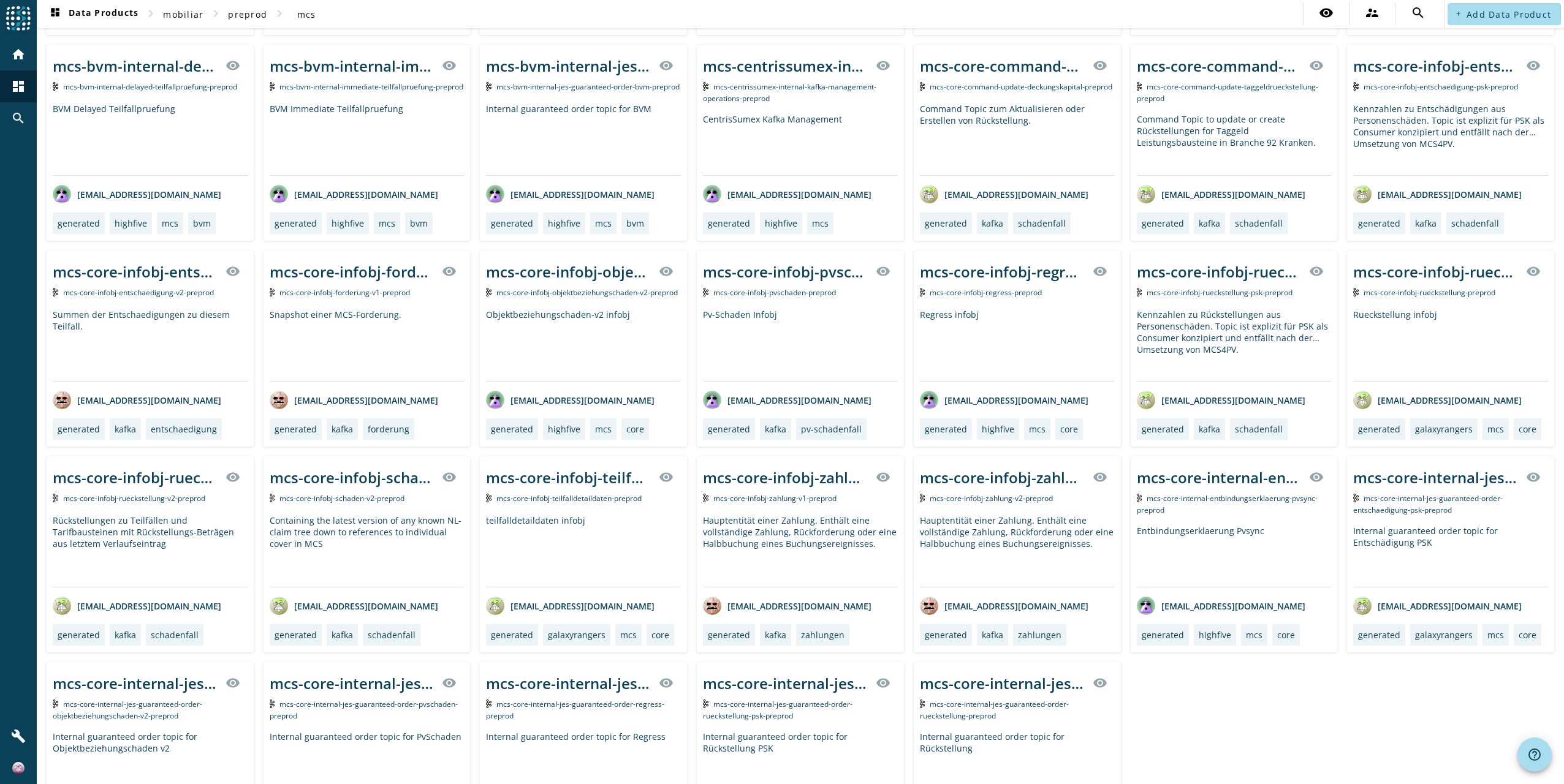
scroll to position [429, 0]
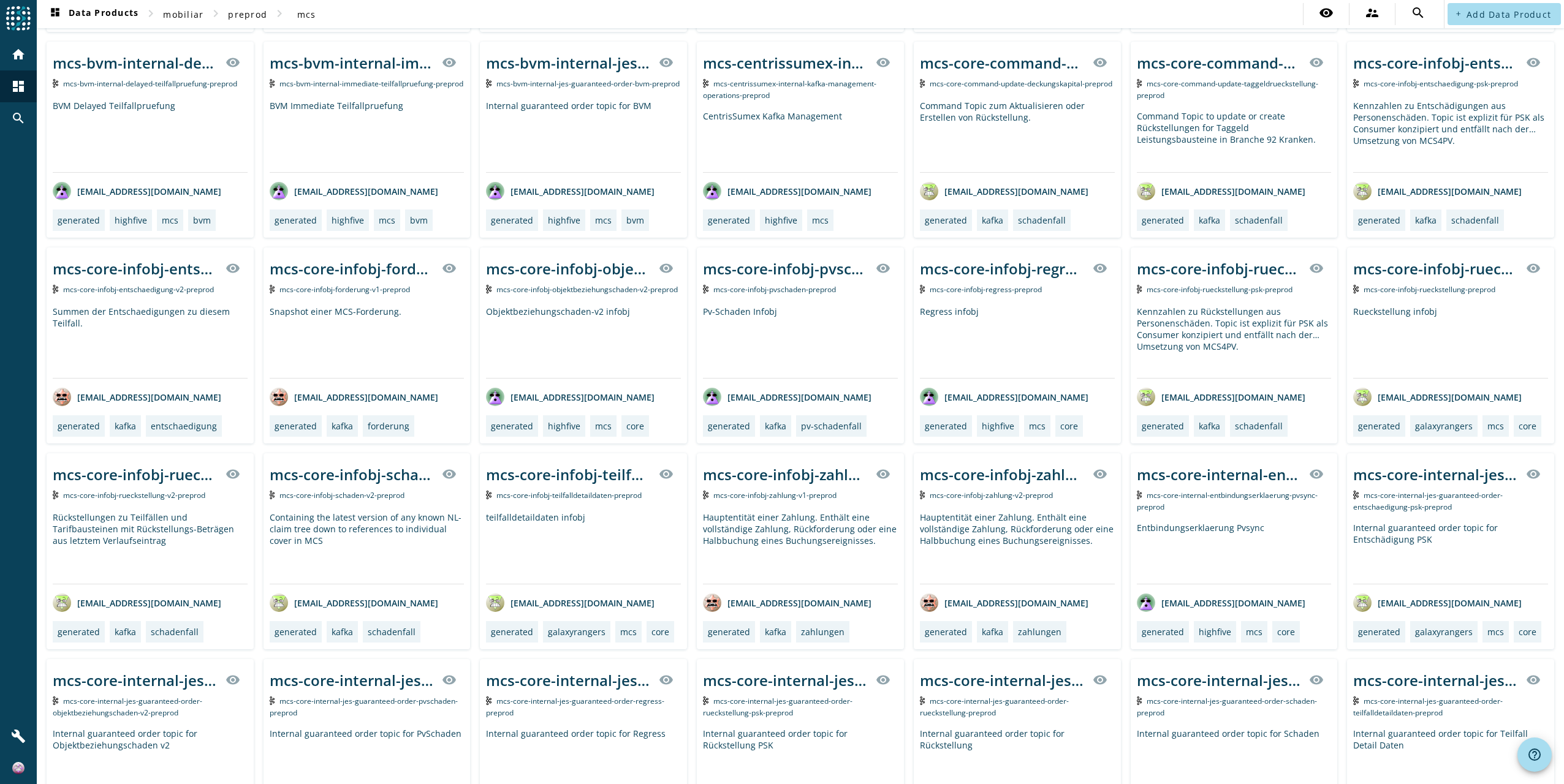
click at [1420, 104] on div "Kennzahlen zu Entschädigungen aus Personenschäden. Topic ist explizit für PSK a…" at bounding box center [1451, 136] width 195 height 72
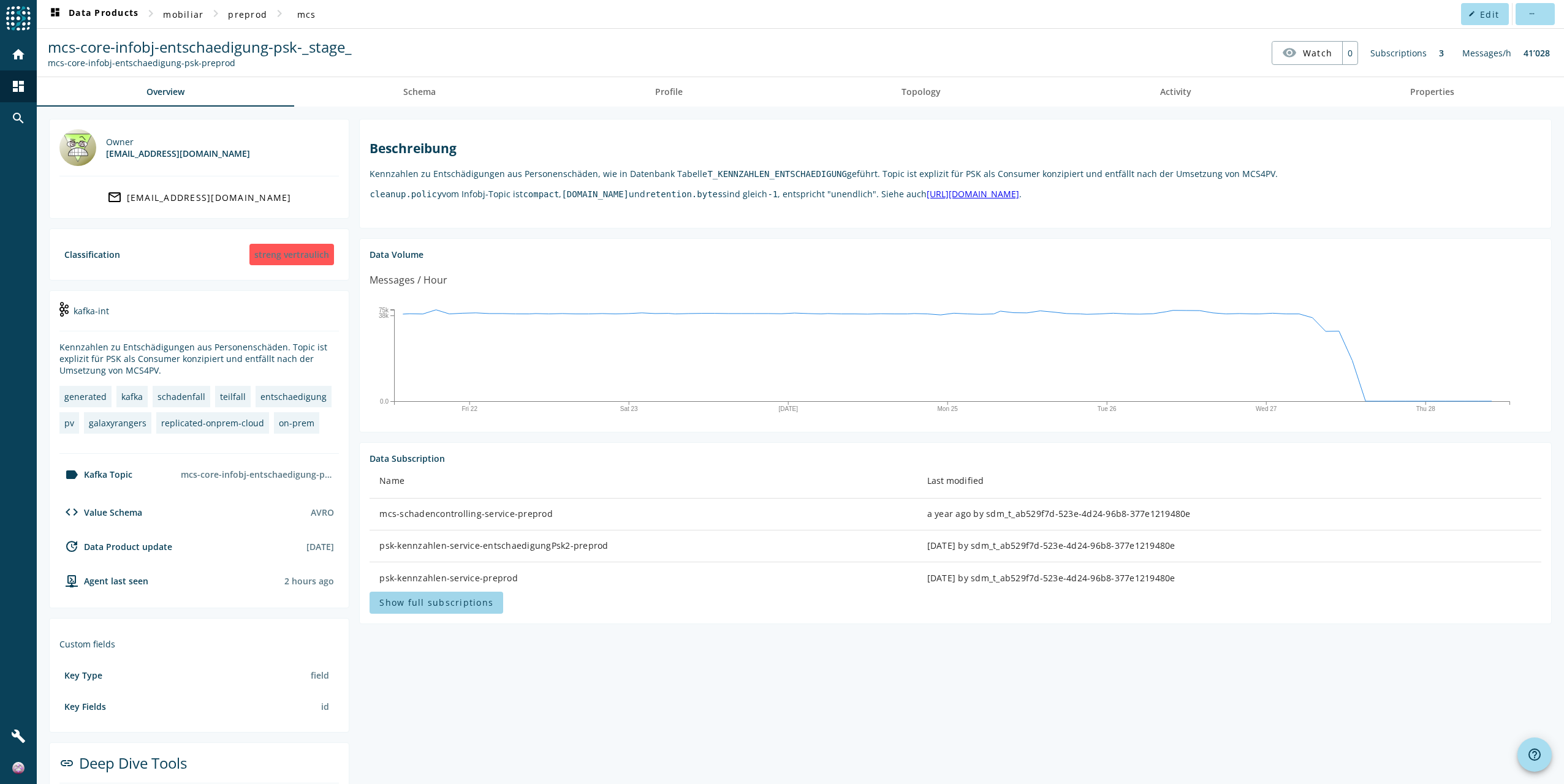
click at [437, 604] on span "Show full subscriptions" at bounding box center [436, 602] width 114 height 12
click at [236, 15] on span "preprod" at bounding box center [247, 14] width 39 height 12
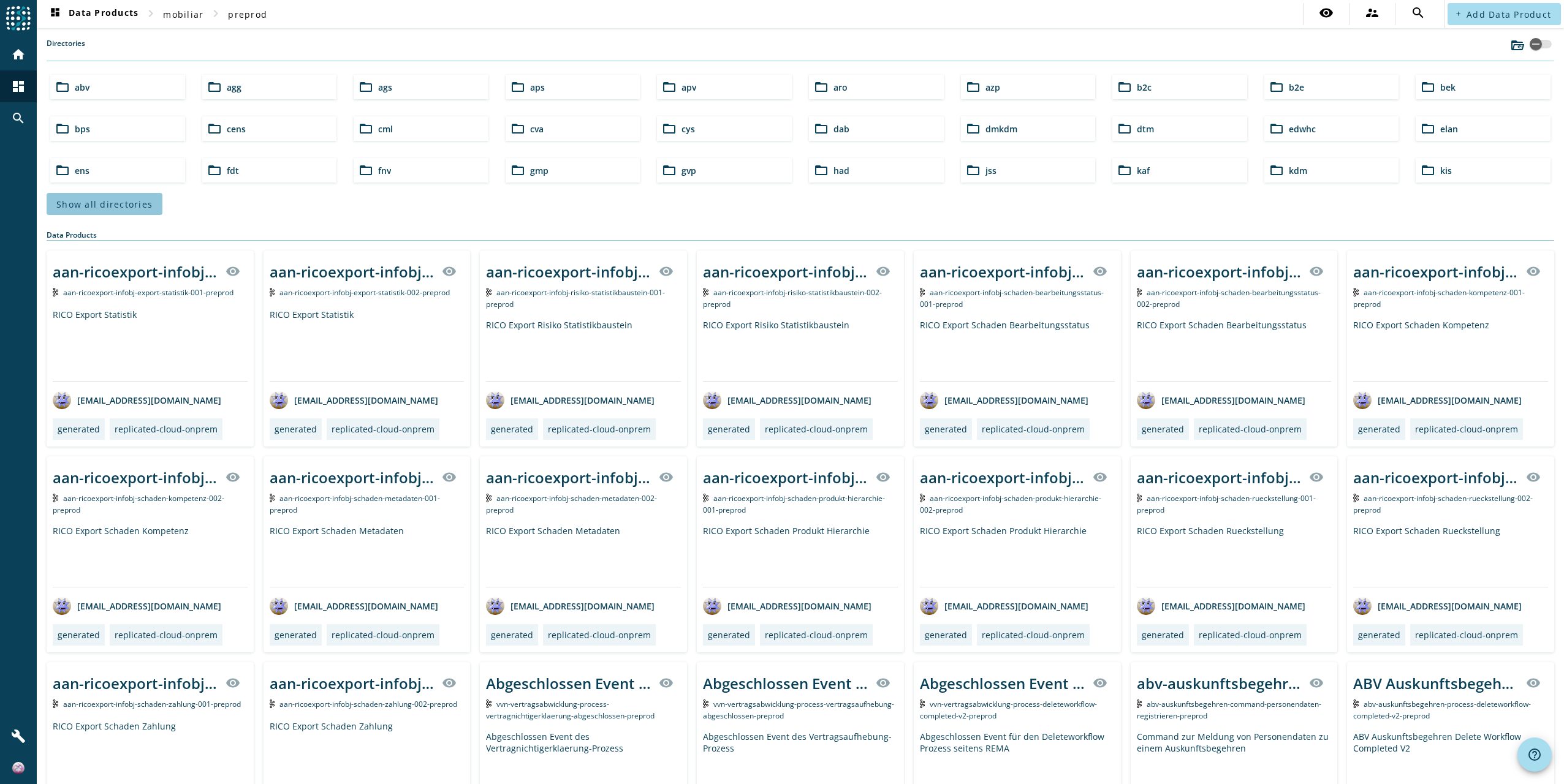
click at [123, 207] on span "Show all directories" at bounding box center [104, 204] width 96 height 12
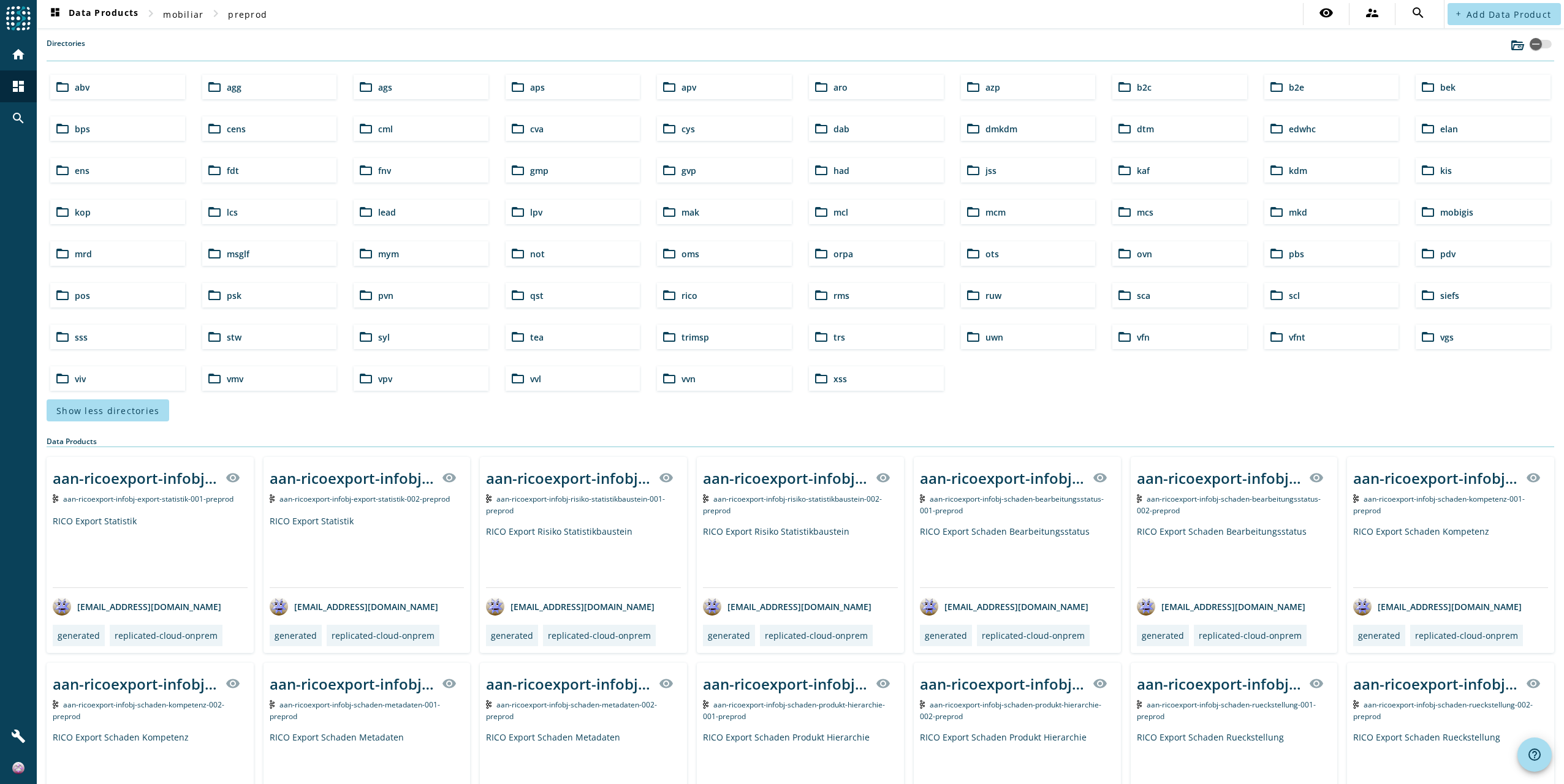
click at [1152, 214] on div "folder_open mcs" at bounding box center [1180, 212] width 135 height 25
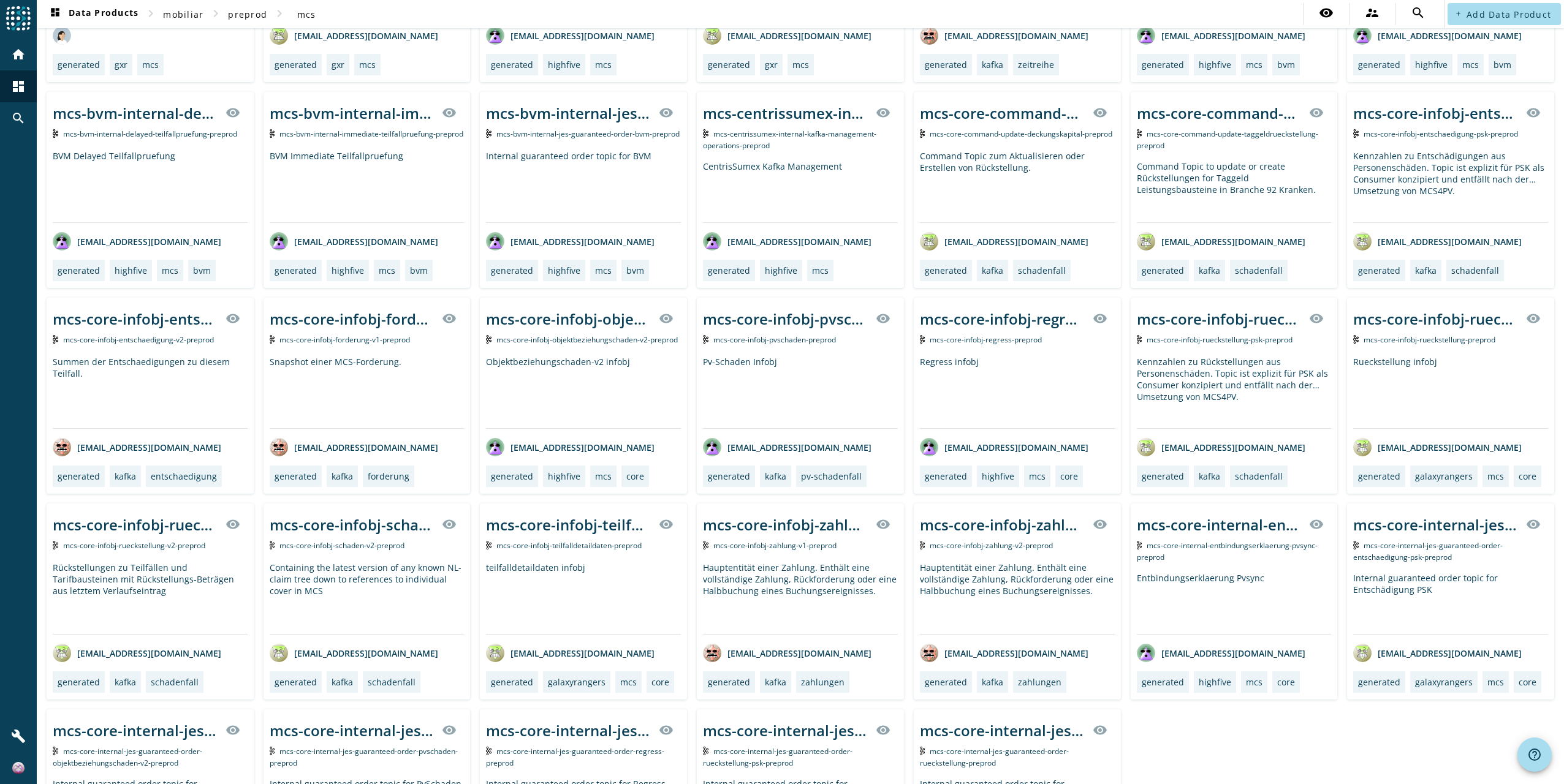
scroll to position [429, 0]
